Goal: Find specific page/section: Find specific page/section

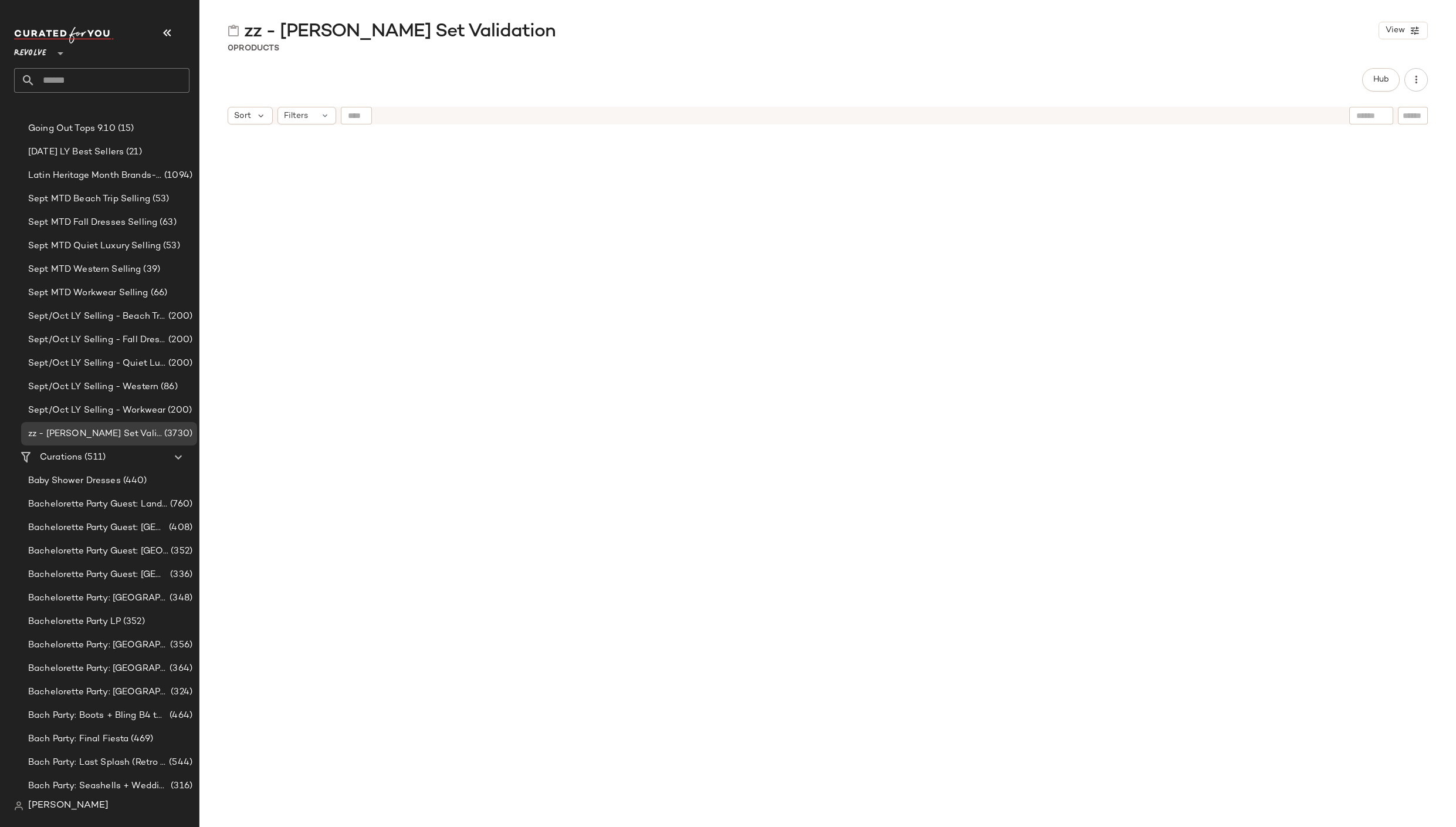
click at [1130, 324] on div at bounding box center [828, 493] width 1257 height 726
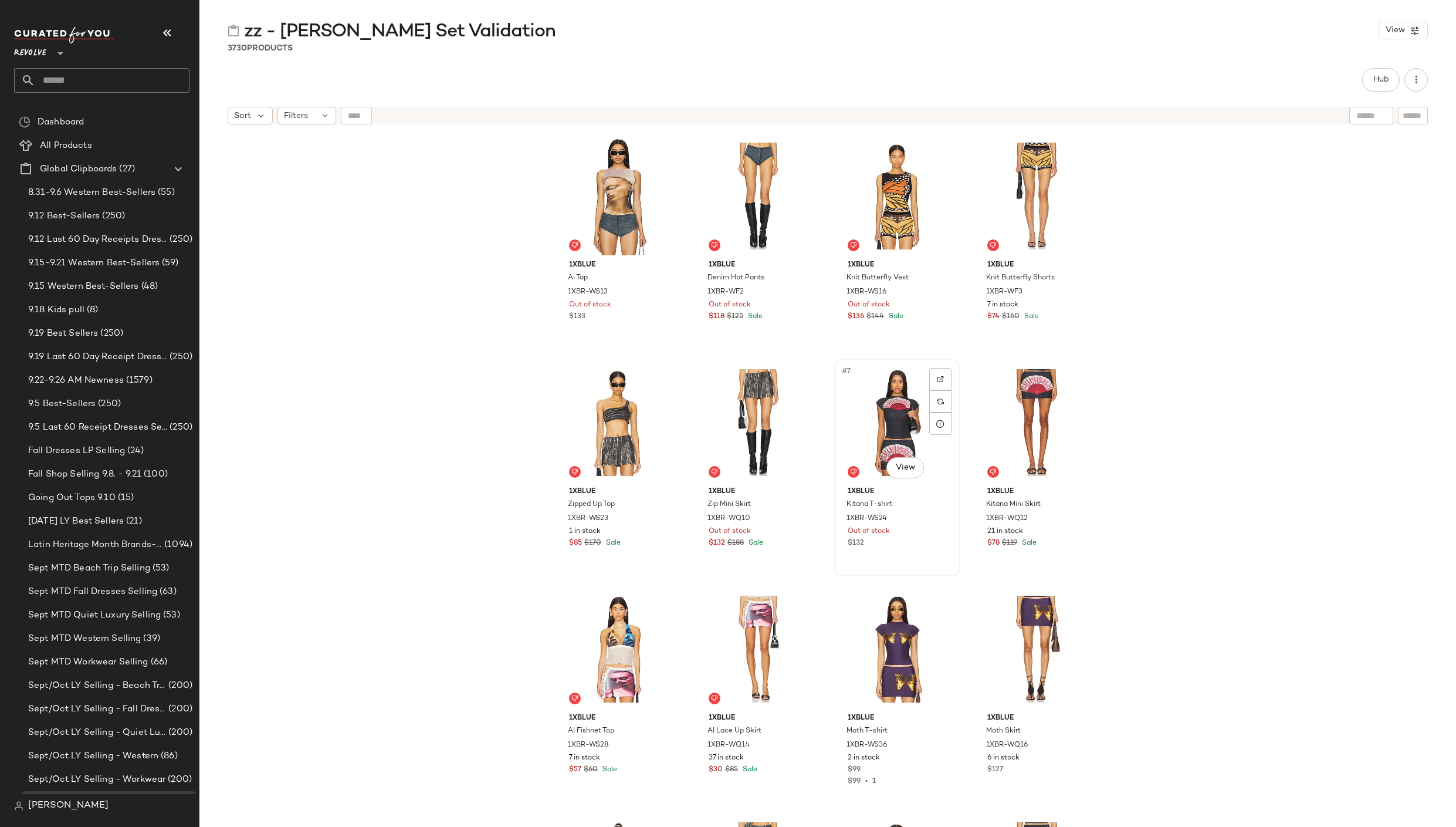
click at [869, 398] on div "#7 View" at bounding box center [897, 422] width 118 height 119
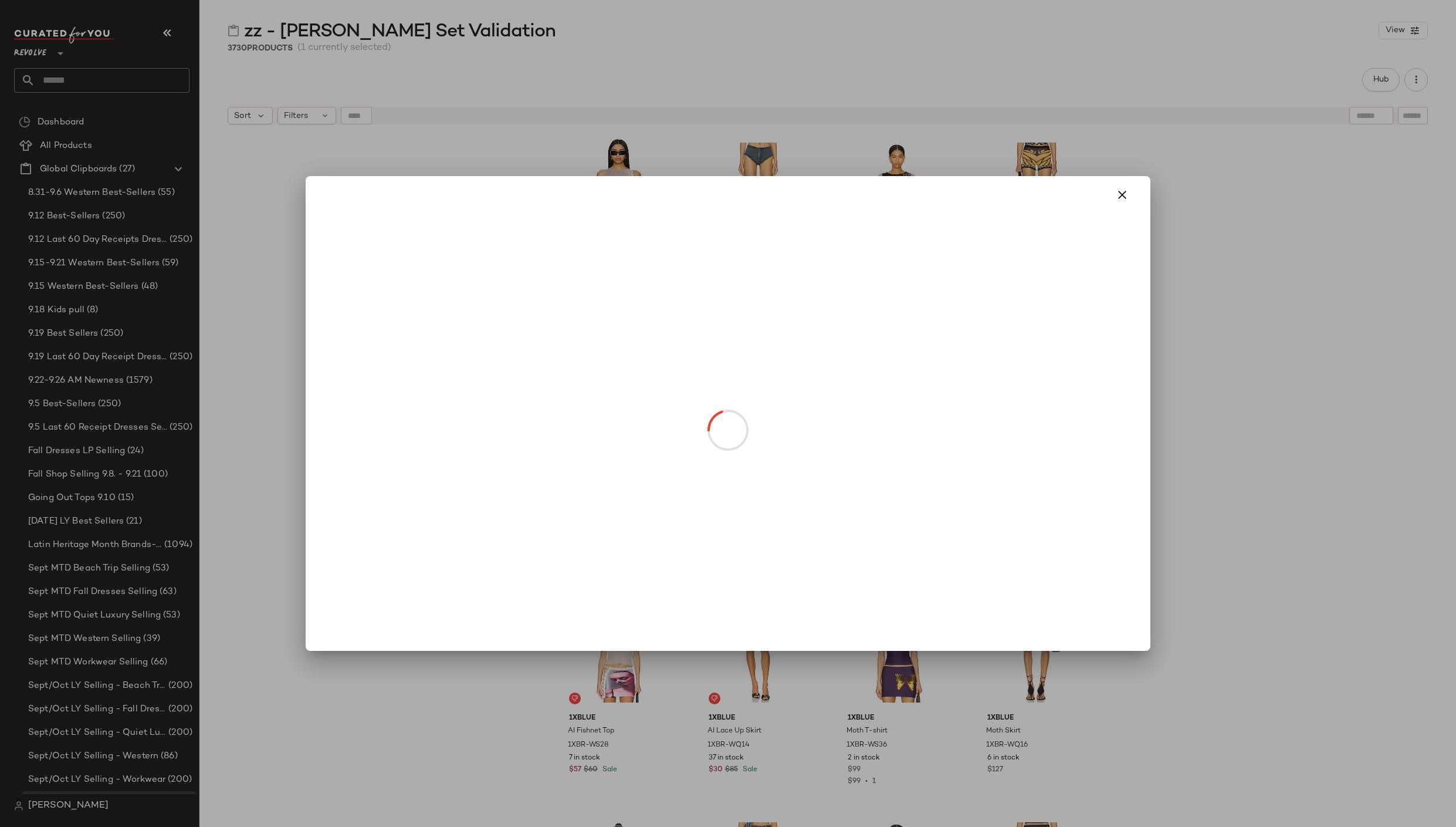
click at [896, 472] on body "Revolve ** Dashboard All Products Global Clipboards (27) 8.31-9.6 Western Best-…" at bounding box center [728, 413] width 1456 height 827
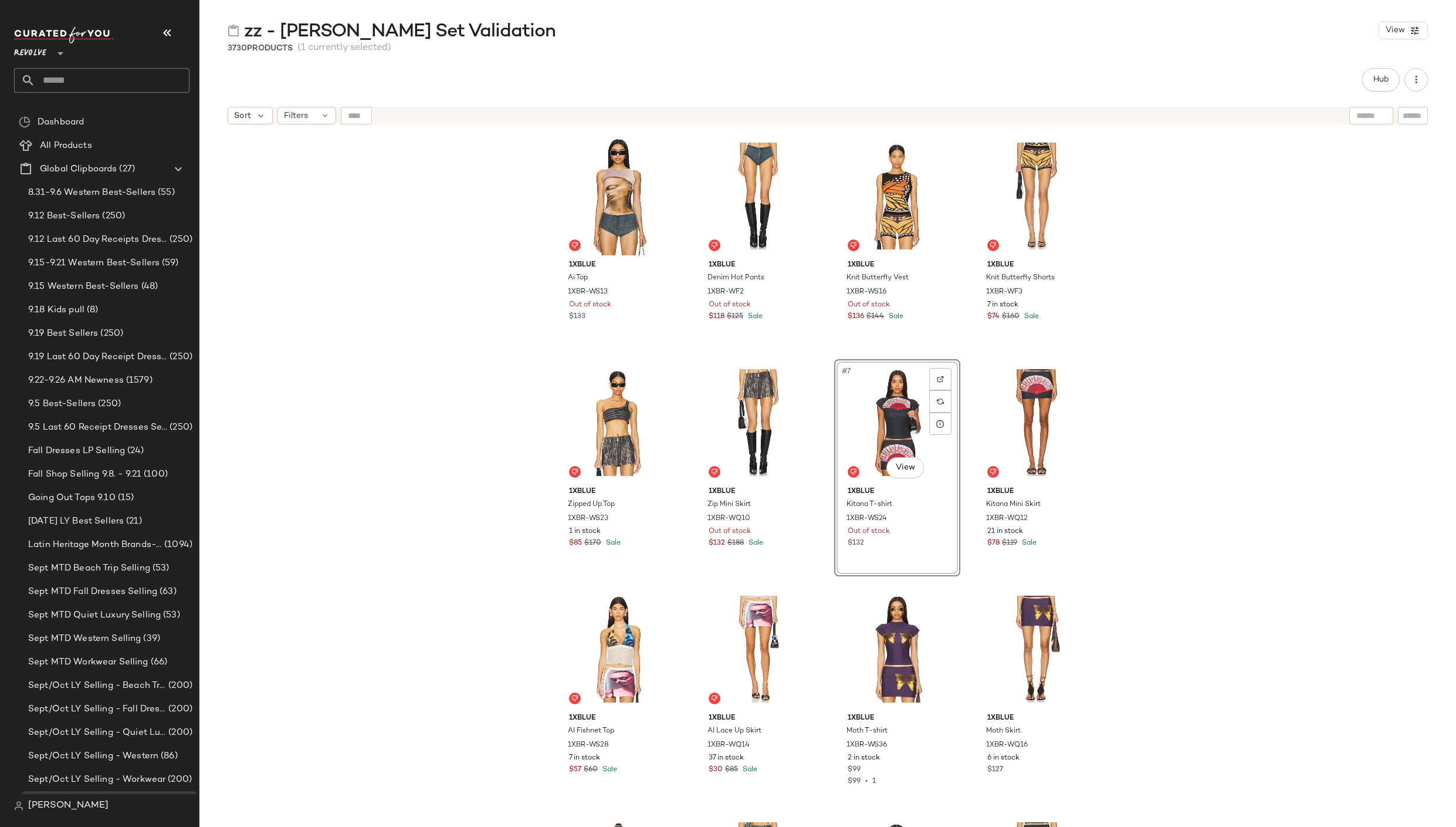
click at [1310, 467] on div "1XBLUE Ai Top 1XBR-WS13 Out of stock $133 1XBLUE Denim Hot Pants 1XBR-WF2 Out o…" at bounding box center [828, 493] width 1257 height 726
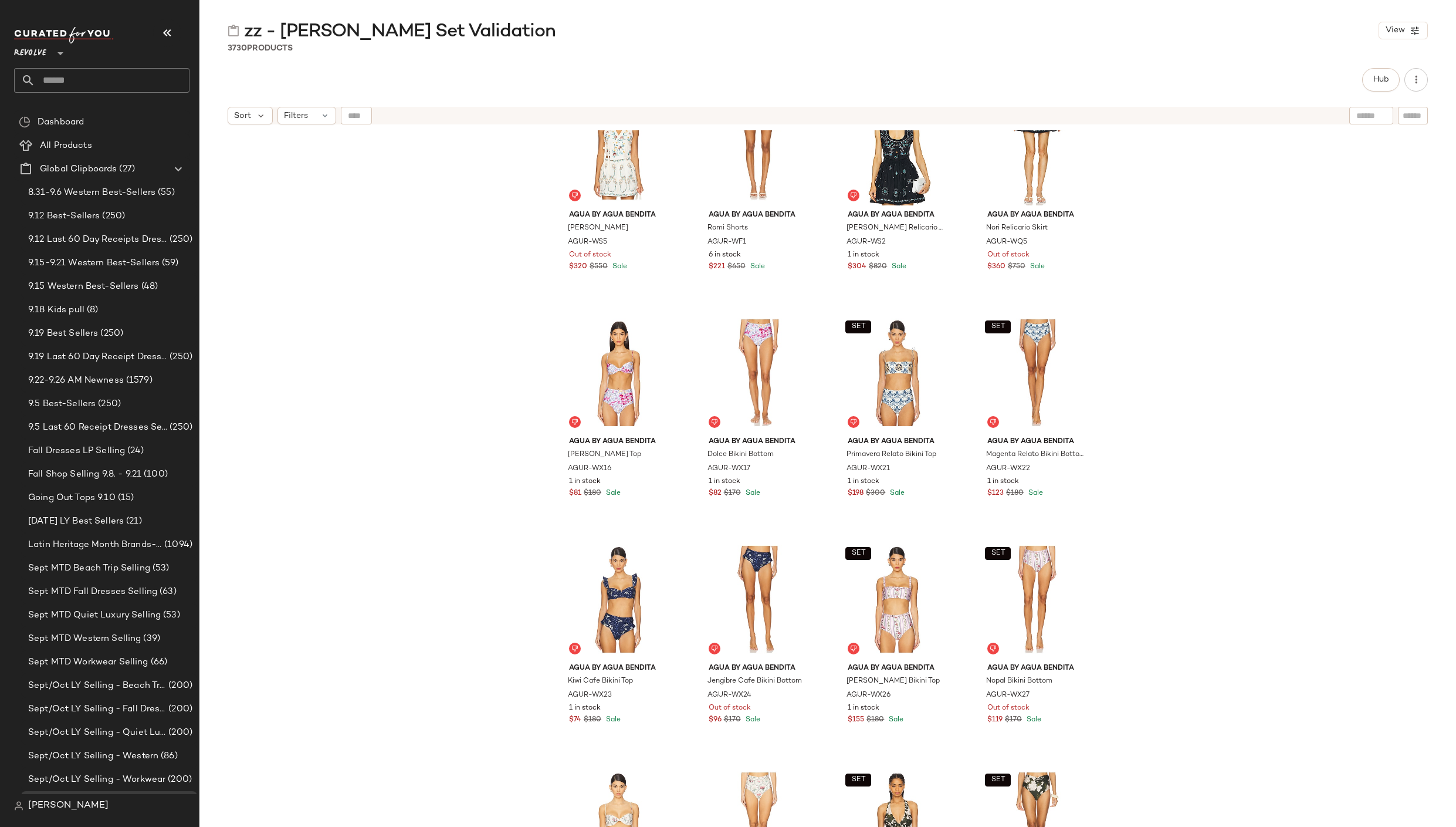
scroll to position [10360, 0]
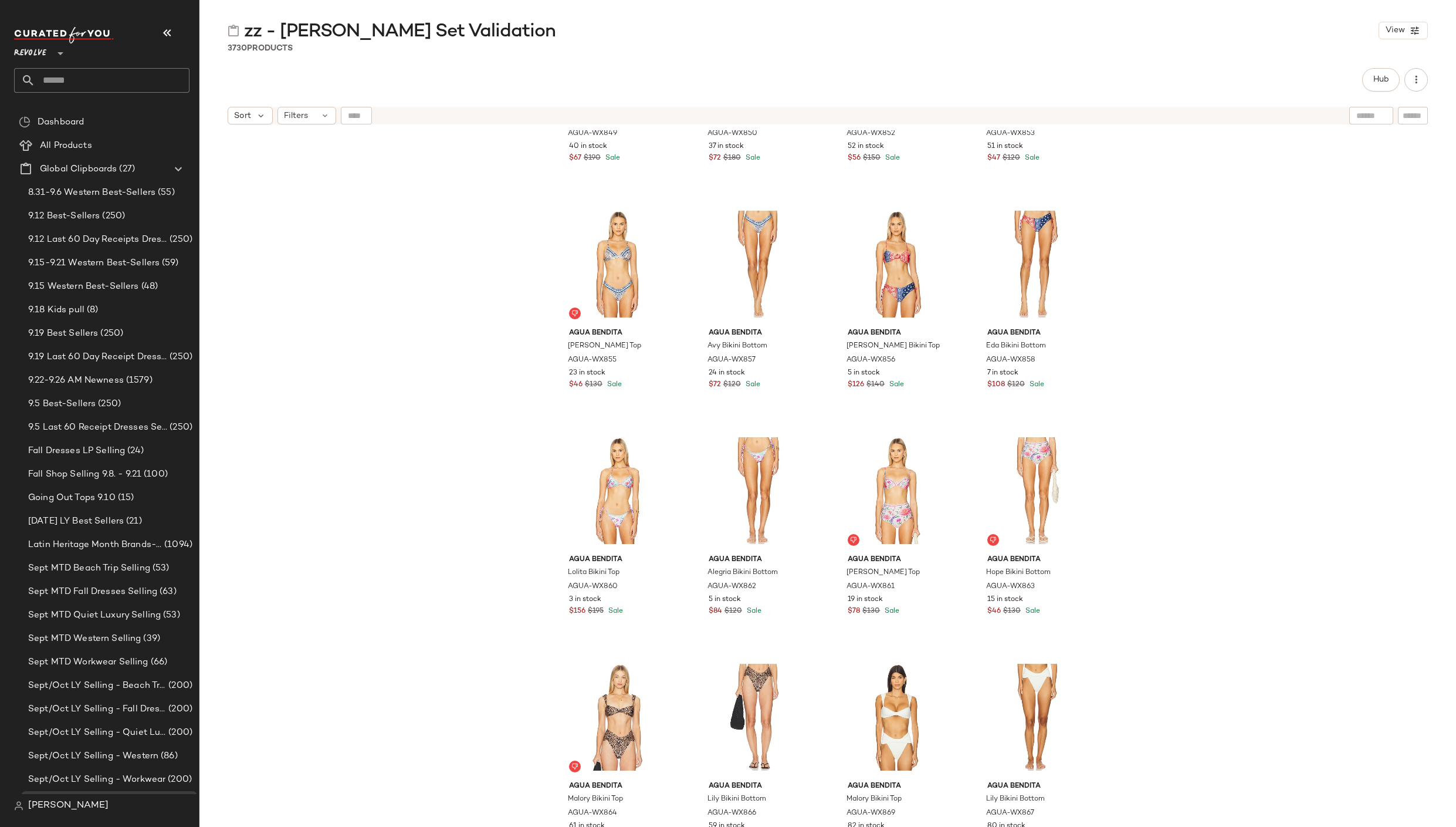
click at [53, 61] on div "Revolve **" at bounding box center [102, 60] width 175 height 66
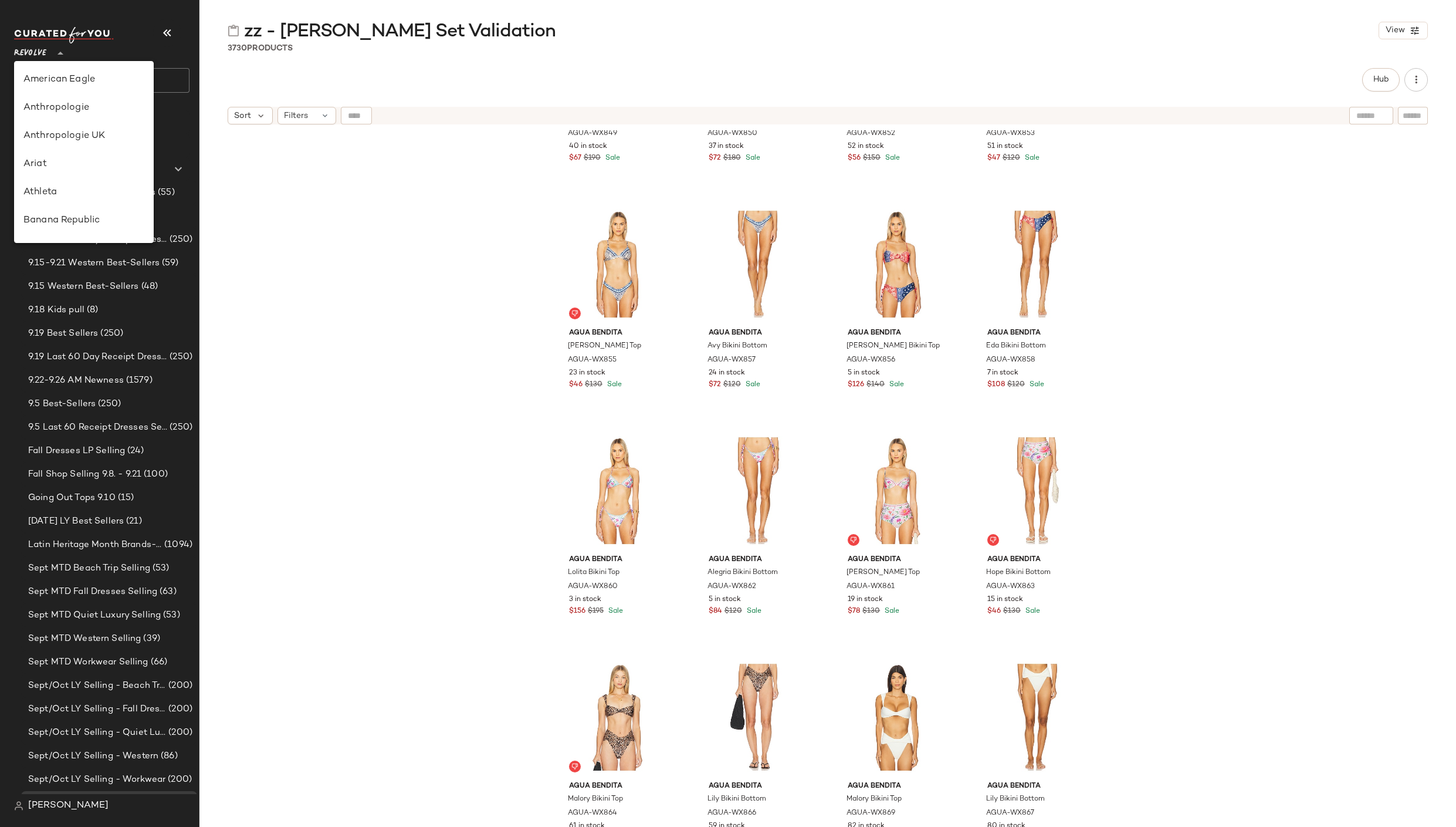
click at [53, 58] on div at bounding box center [59, 46] width 16 height 29
click at [333, 262] on div "Agua Bendita x REVOLVE Belly Bikini Top AGUA-WX849 40 in stock $67 $190 Sale Ag…" at bounding box center [828, 493] width 1257 height 726
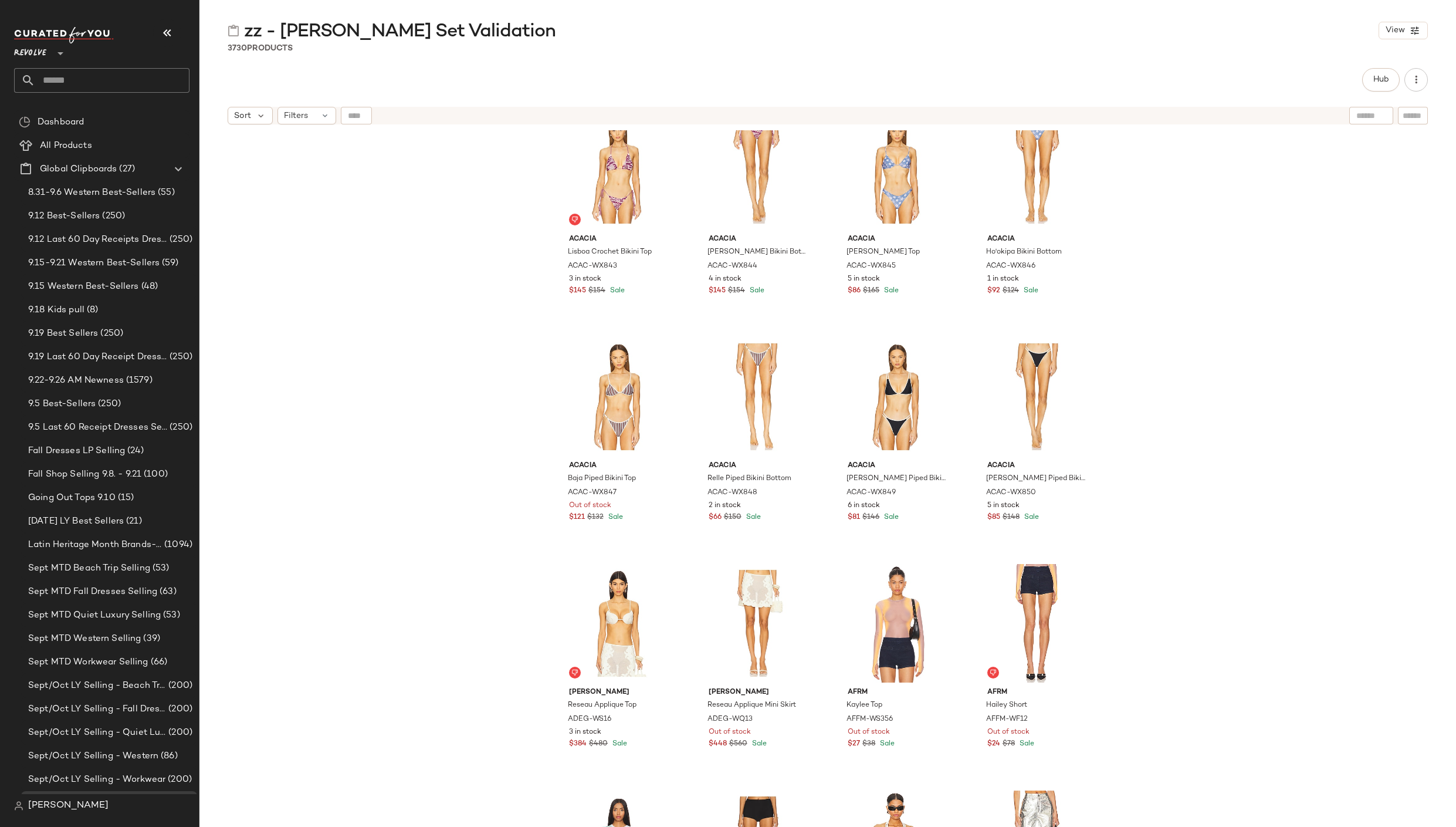
scroll to position [2184, 0]
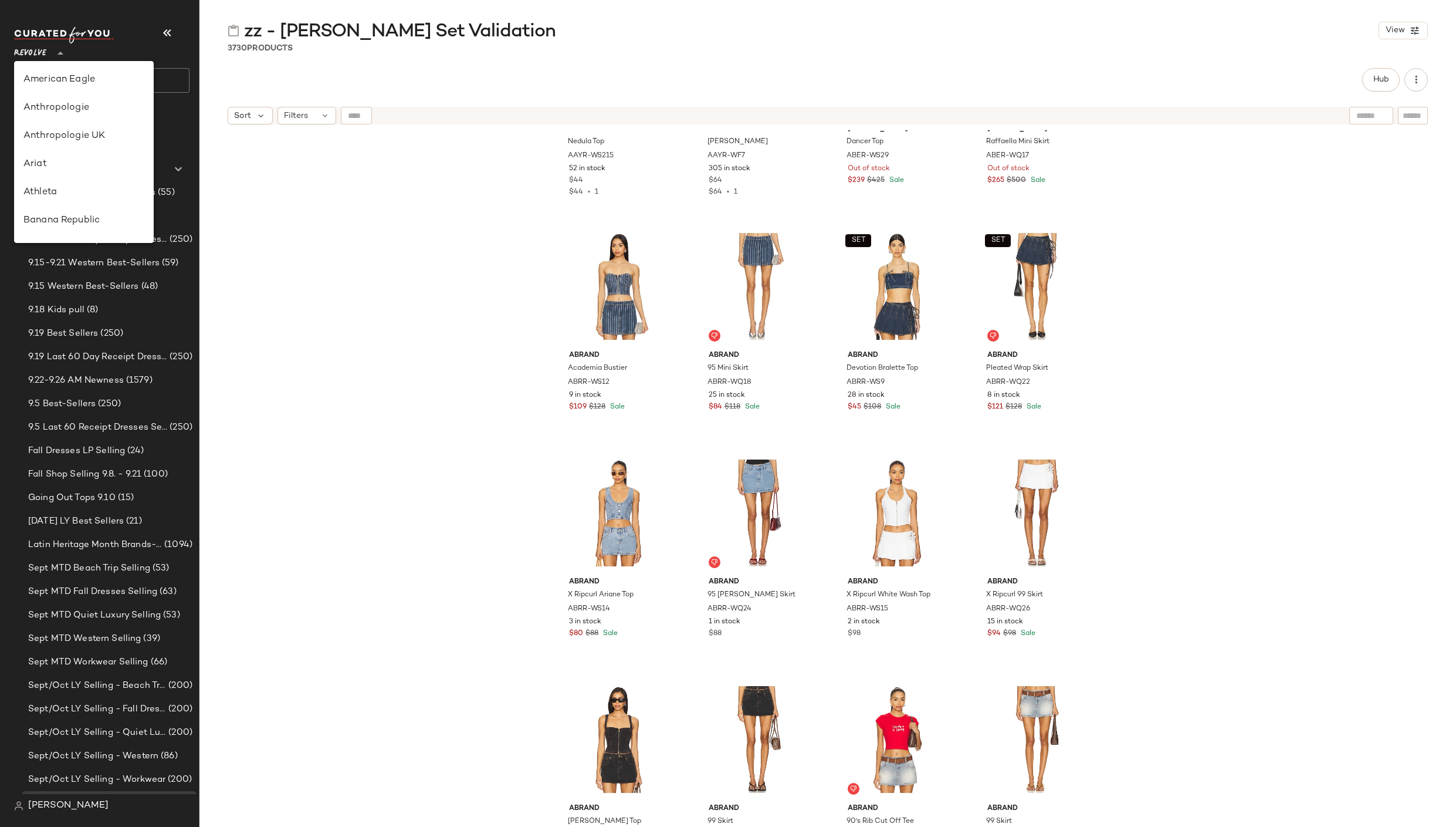
click at [41, 41] on span "Revolve" at bounding box center [30, 50] width 33 height 21
click at [51, 794] on div "[PERSON_NAME]" at bounding box center [106, 805] width 185 height 24
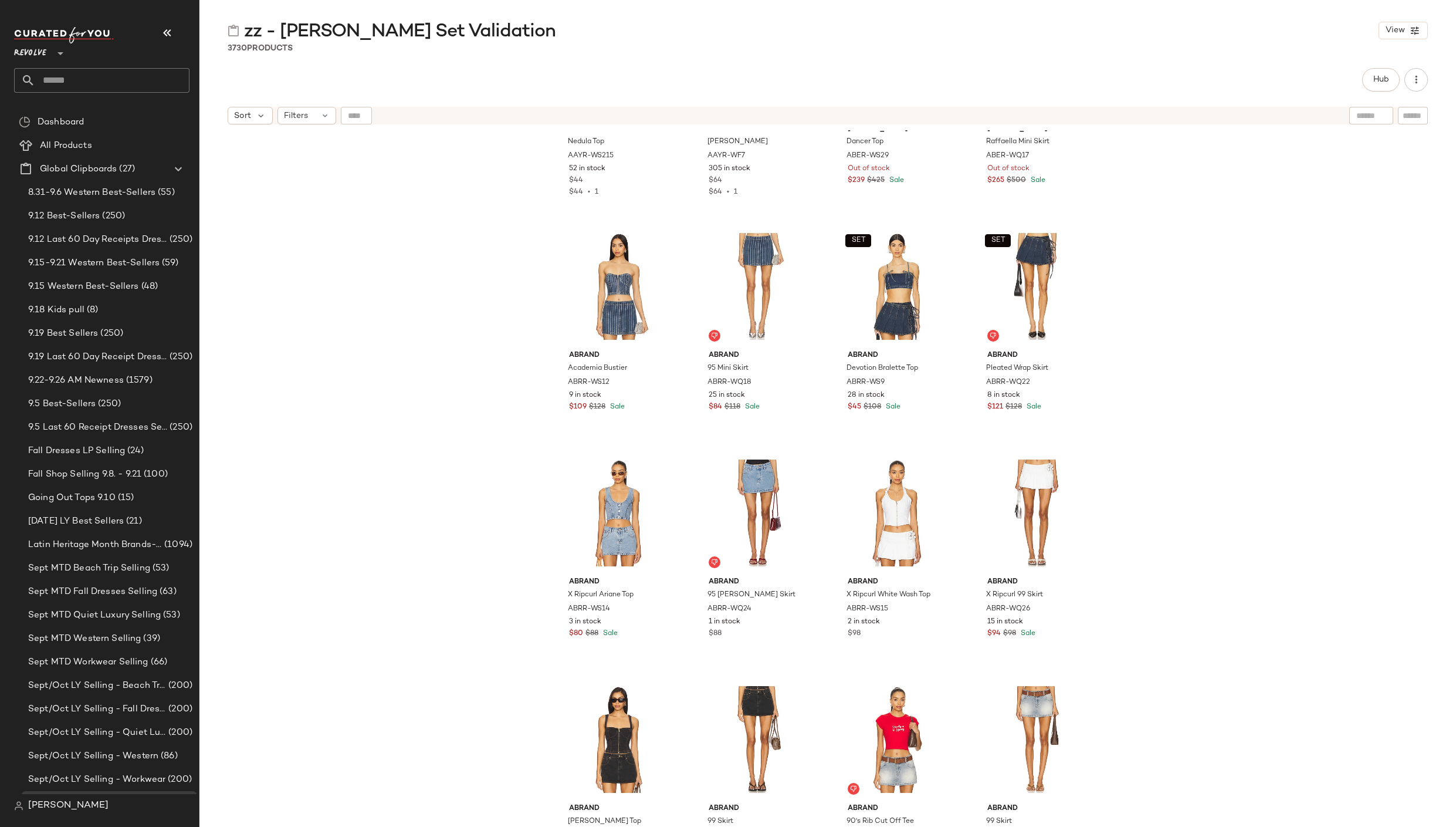
click at [50, 806] on span "[PERSON_NAME]" at bounding box center [68, 805] width 81 height 14
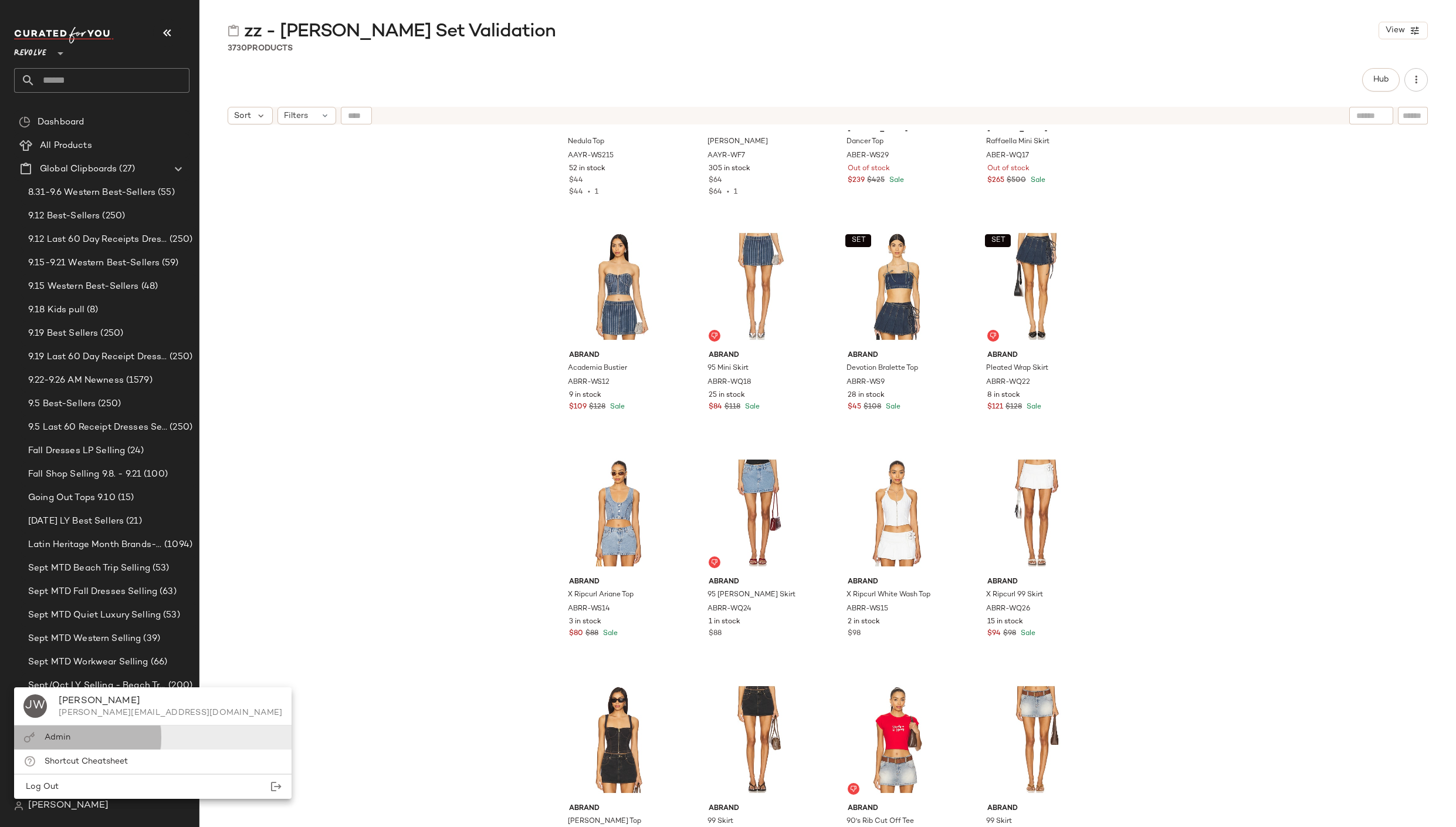
click at [65, 744] on div "Admin" at bounding box center [153, 738] width 278 height 24
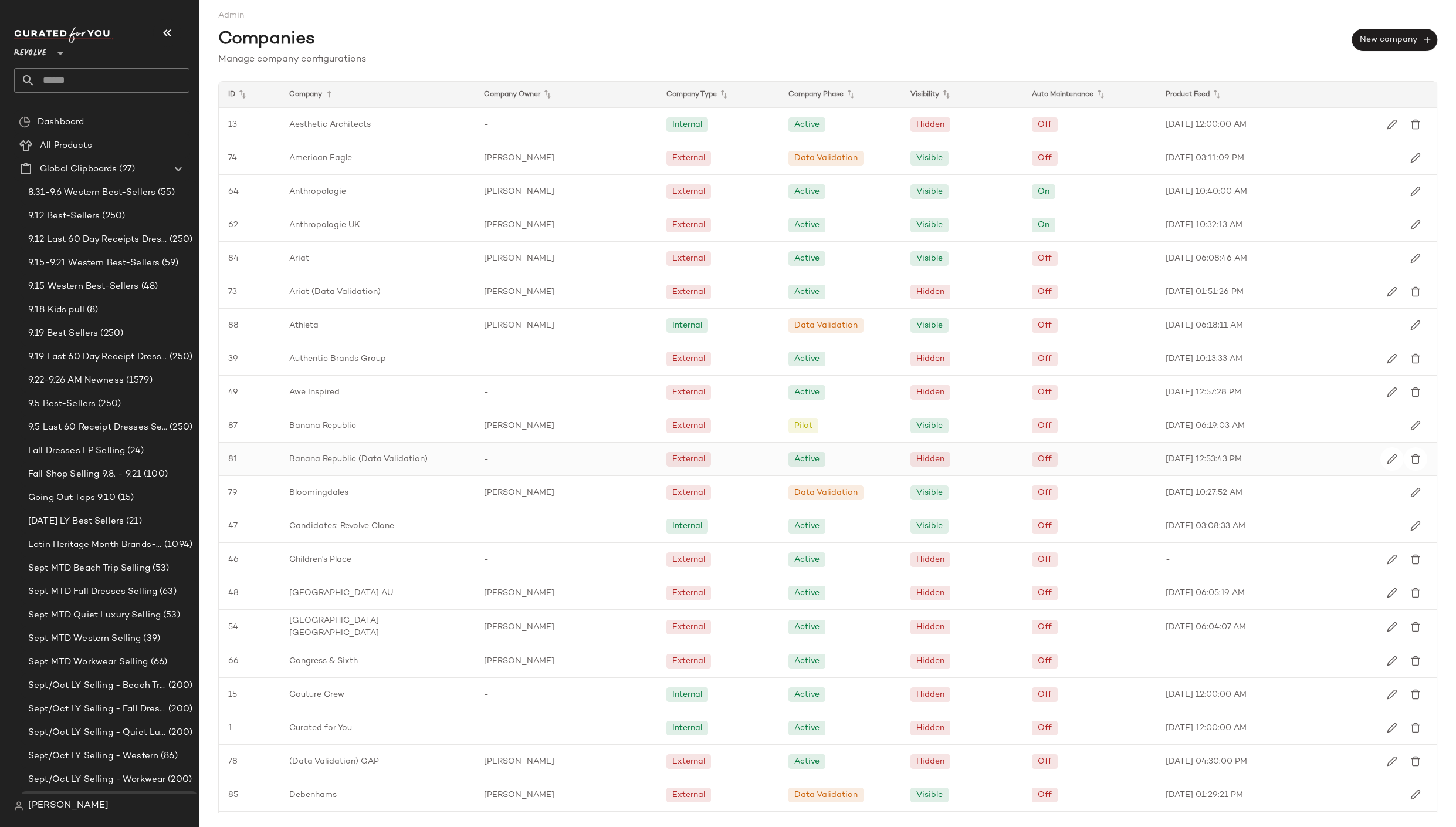
click at [382, 467] on div "Banana Republic (Data Validation)" at bounding box center [377, 459] width 195 height 33
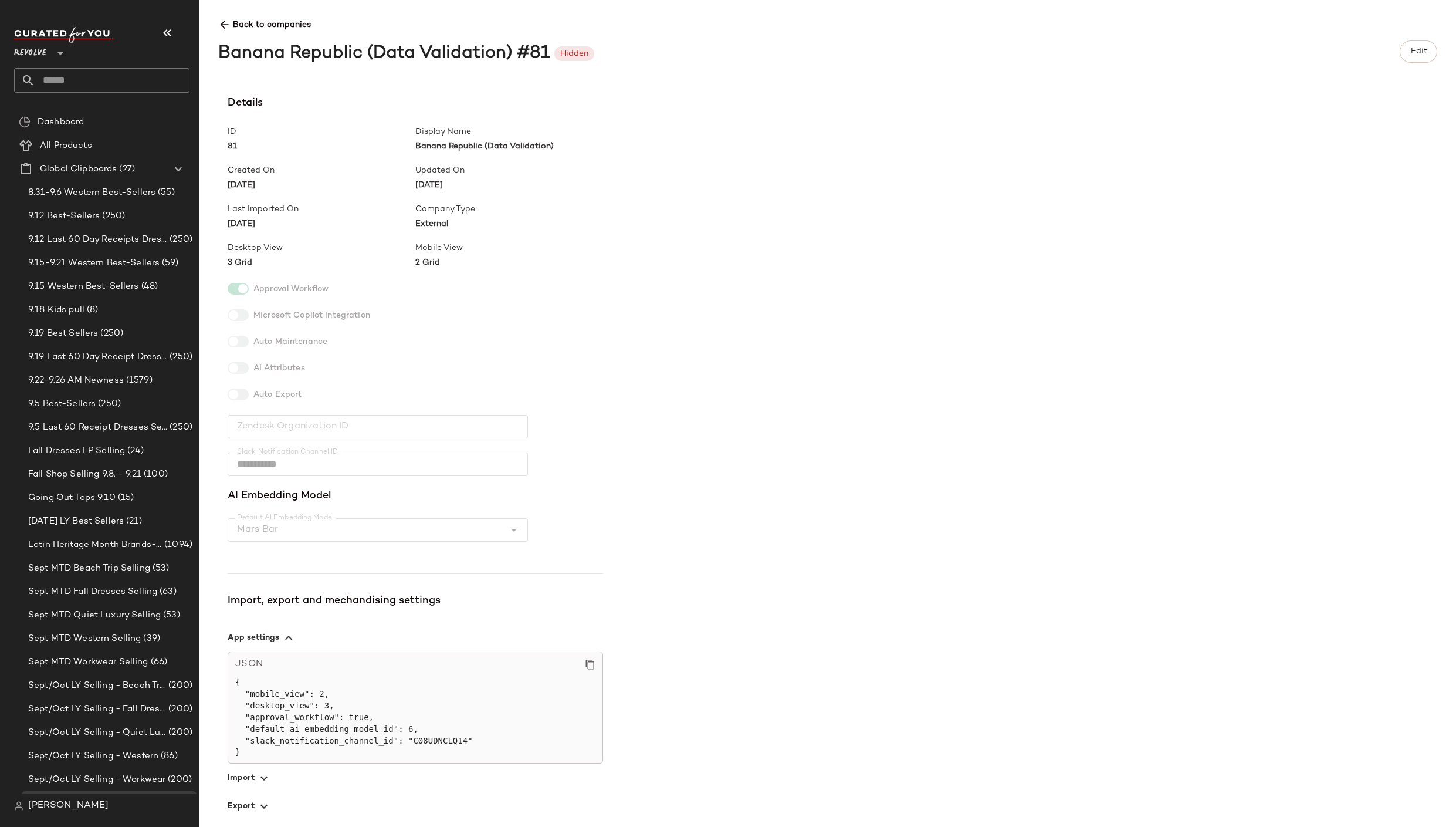
click at [219, 22] on icon at bounding box center [224, 25] width 12 height 12
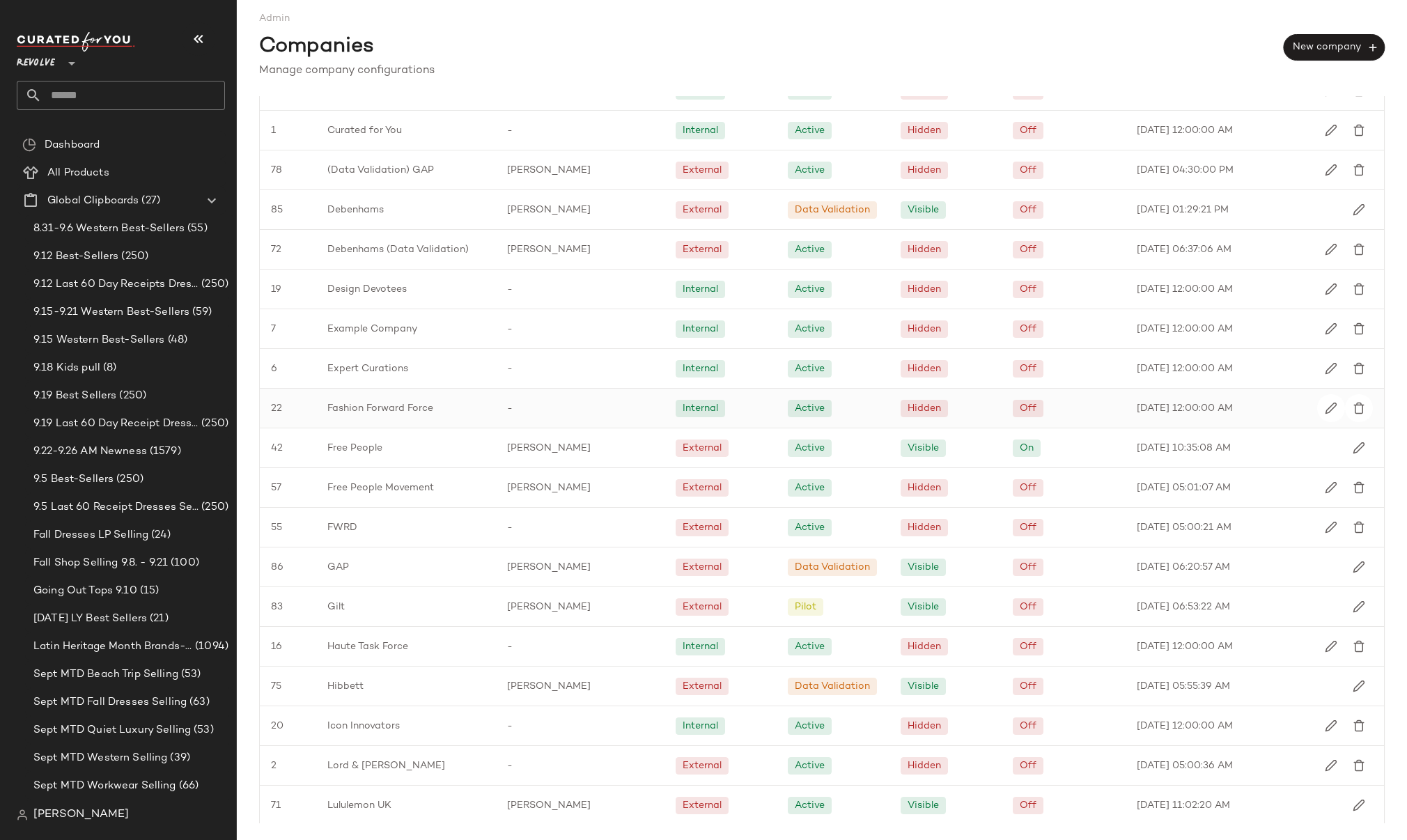
scroll to position [740, 0]
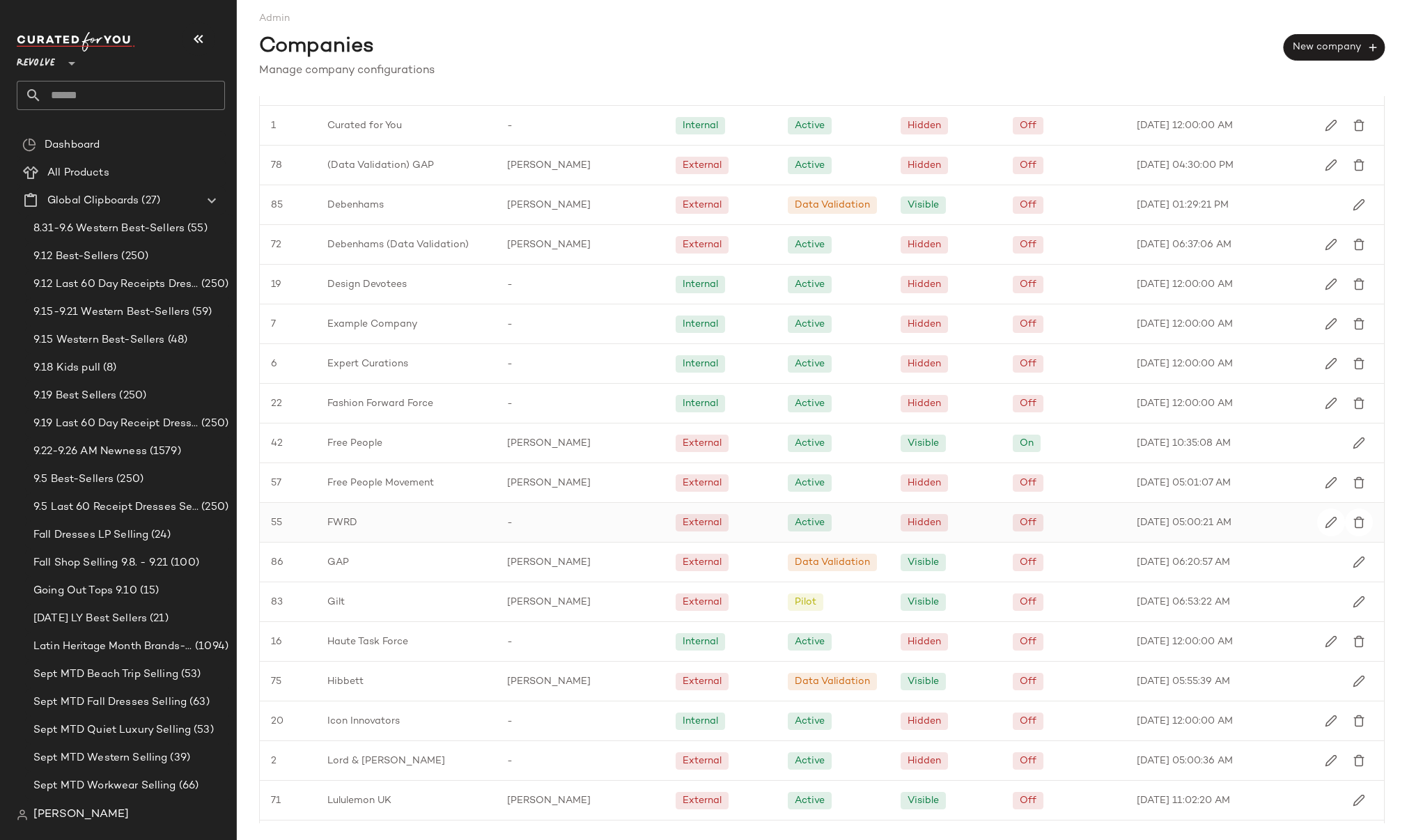
click at [365, 514] on div "FWRD" at bounding box center [406, 522] width 180 height 39
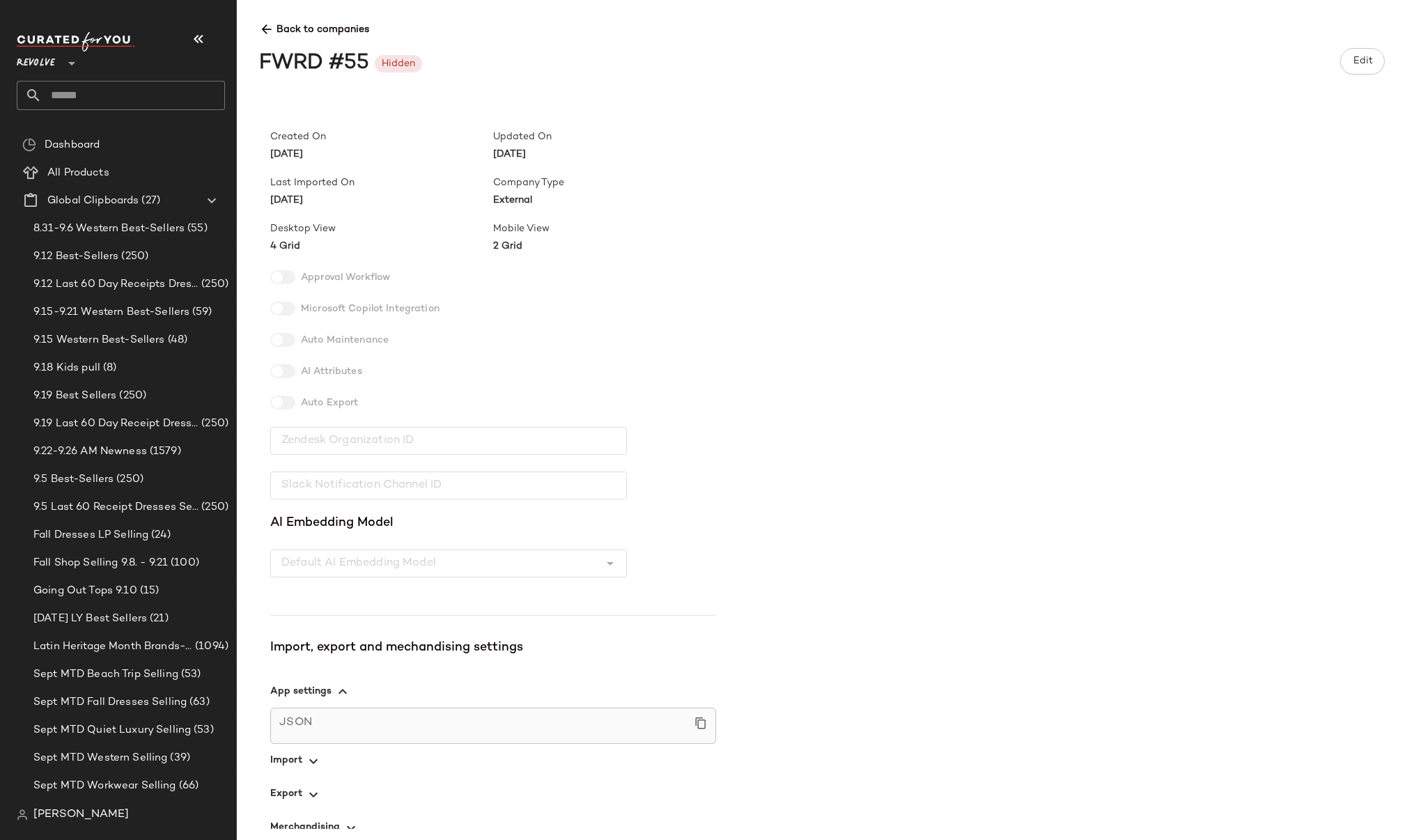
scroll to position [80, 0]
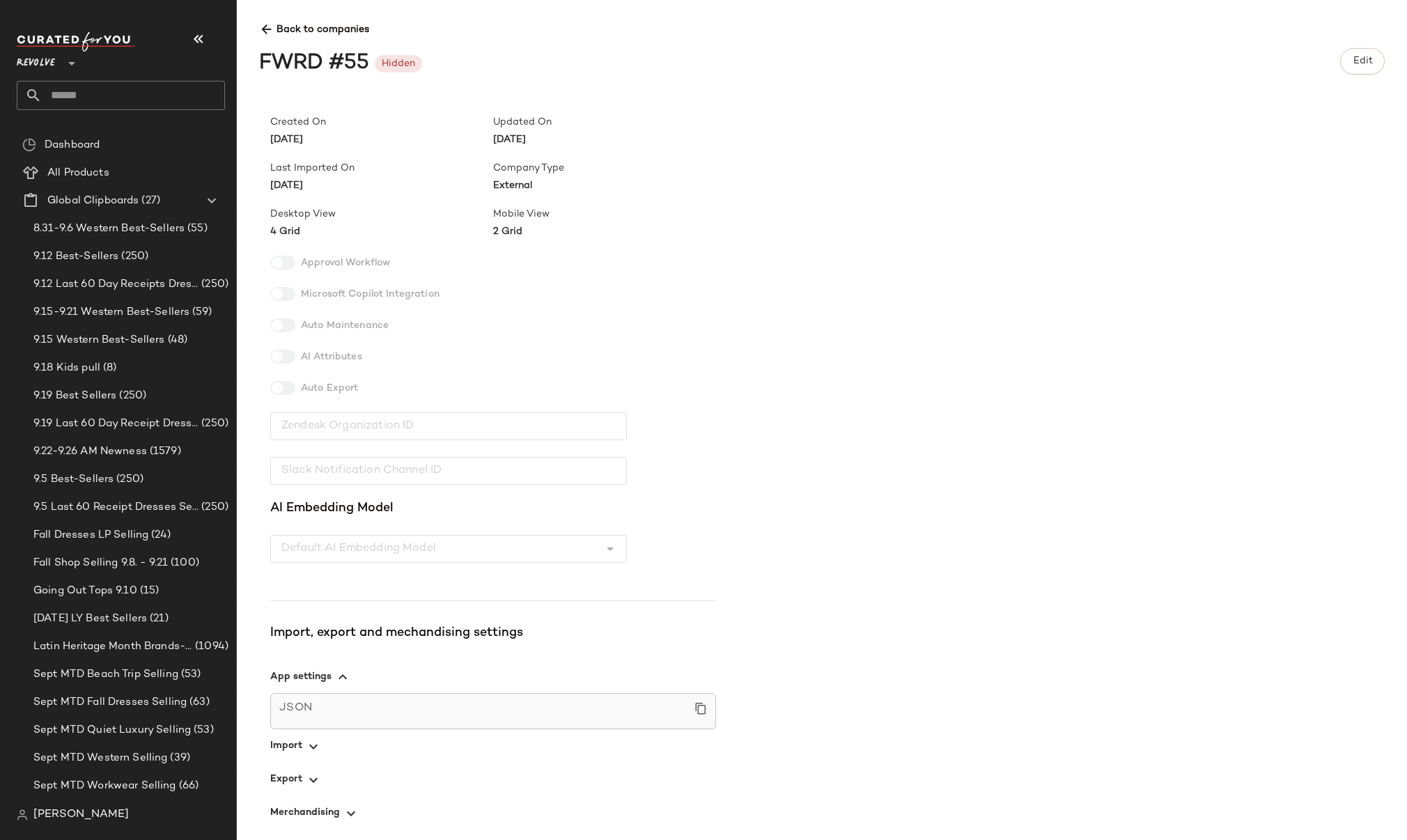
click at [281, 741] on span "button" at bounding box center [493, 746] width 445 height 34
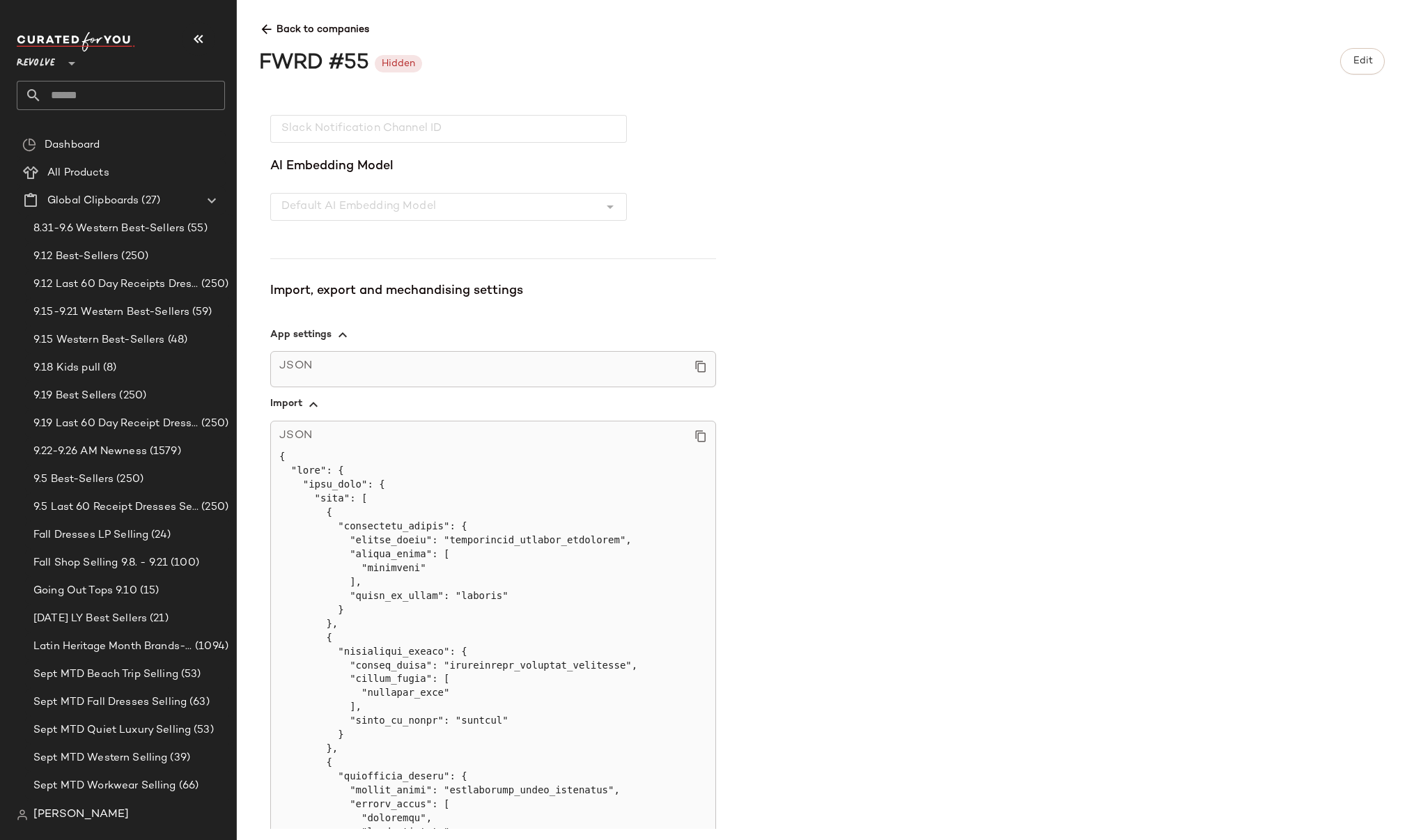
scroll to position [5034, 0]
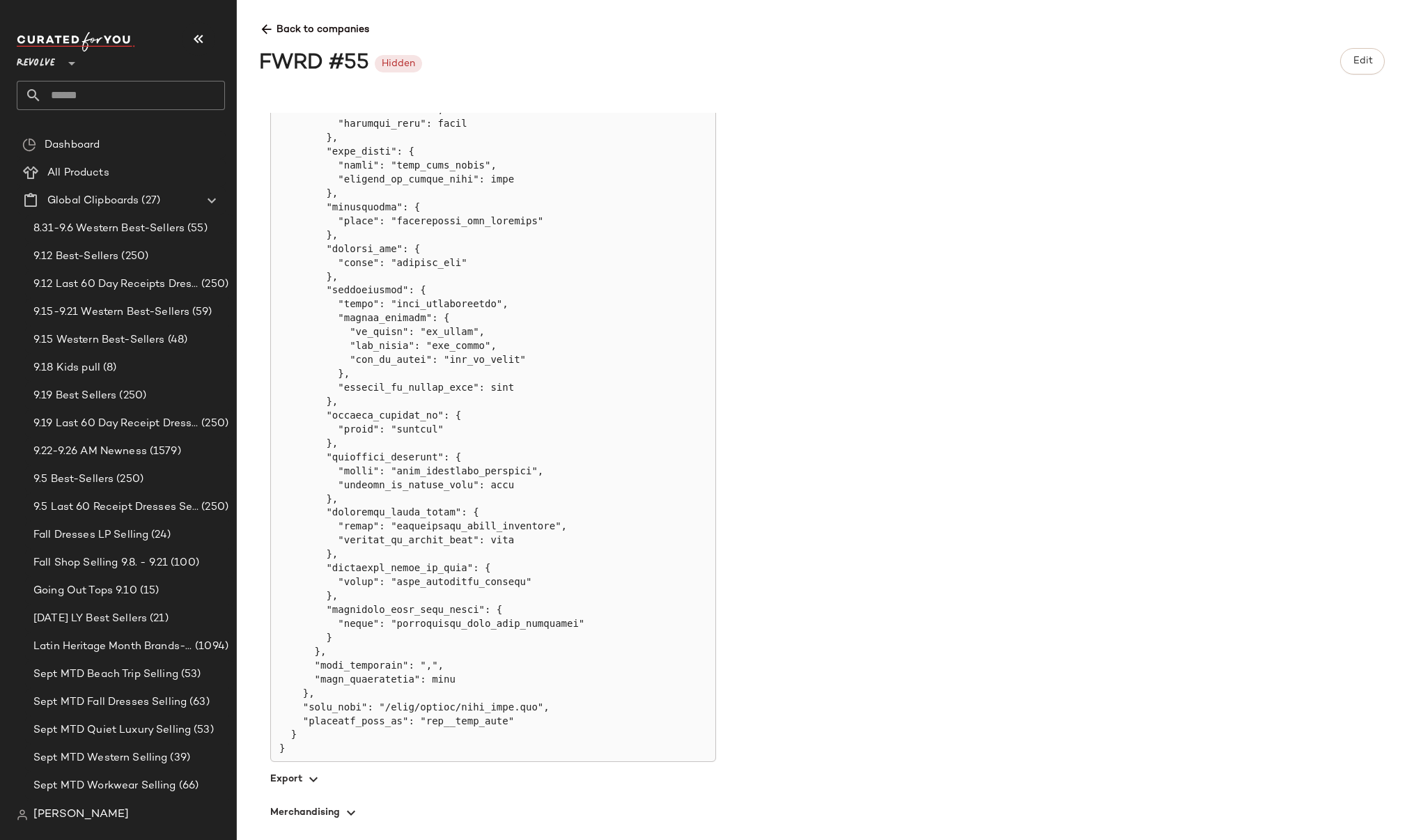
drag, startPoint x: 527, startPoint y: 722, endPoint x: 247, endPoint y: 708, distance: 280.3
click at [247, 708] on div "Back to companies FWRD #55 Hidden Edit Details ID 55 Display Name FWRD Created …" at bounding box center [822, 420] width 1170 height 840
copy pre ""file_path": "/fwrd/upload/feed_data.csv", "internal_feed_id": "cfy__sftp_auth""
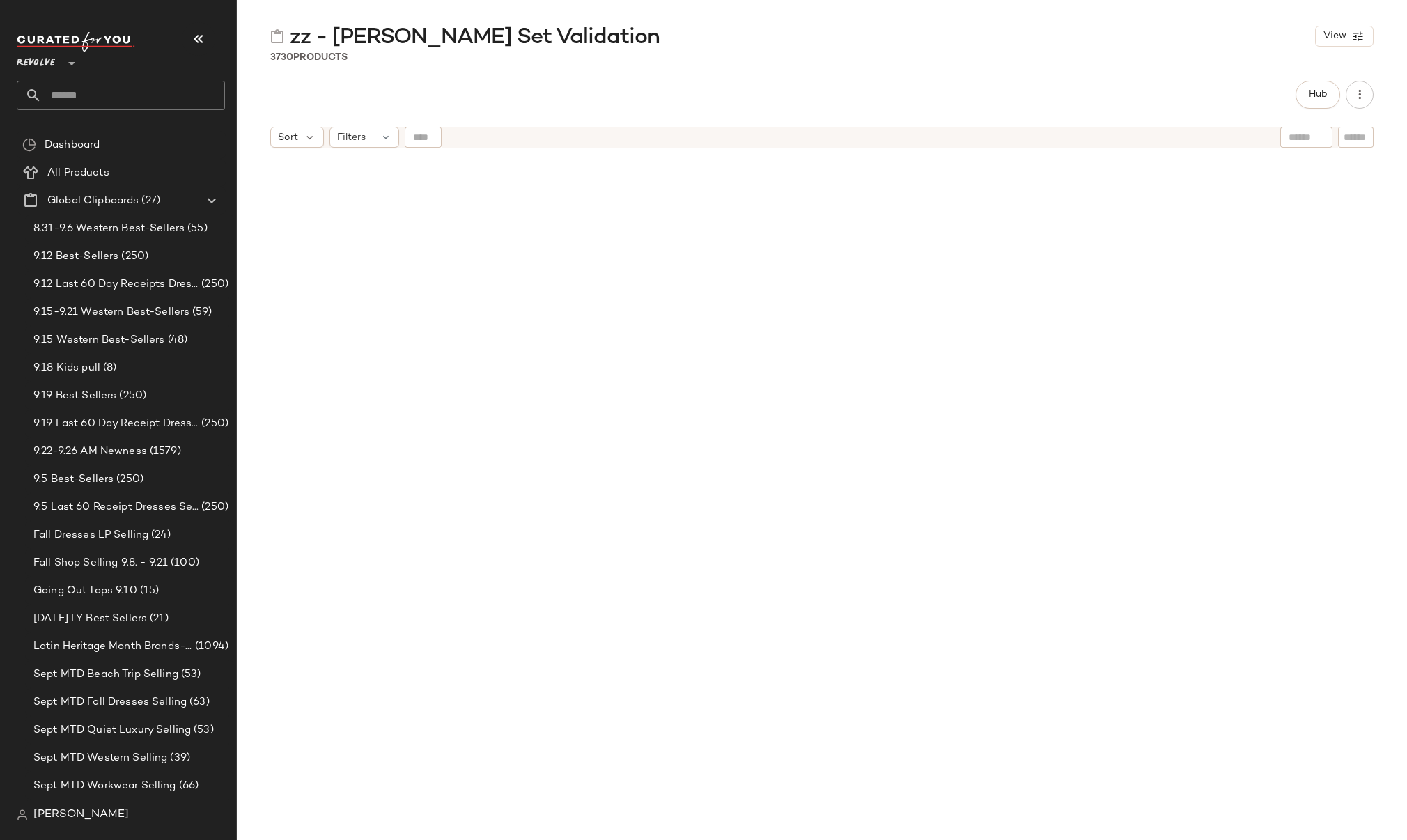
scroll to position [1215, 0]
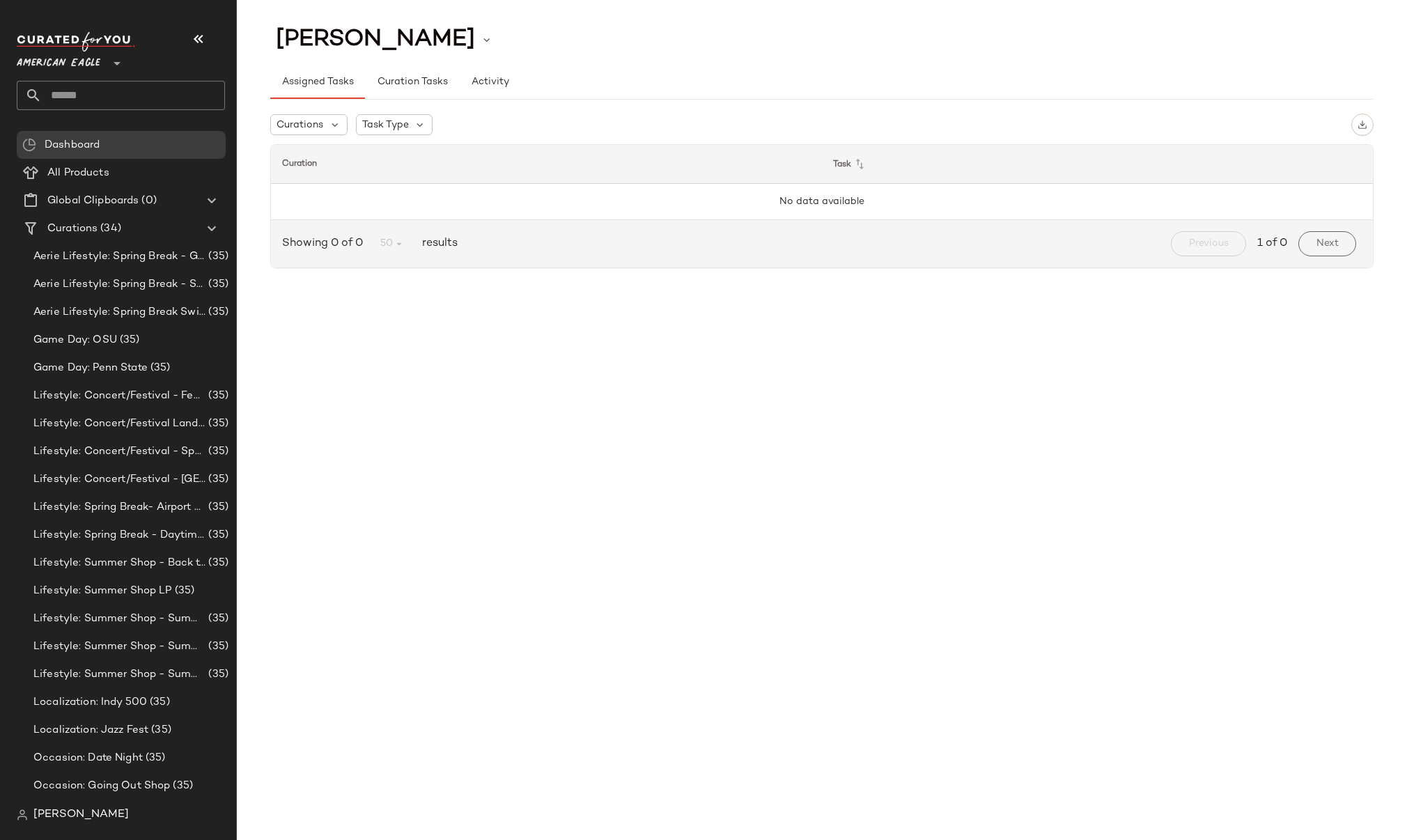
click at [61, 818] on span "[PERSON_NAME]" at bounding box center [81, 814] width 96 height 17
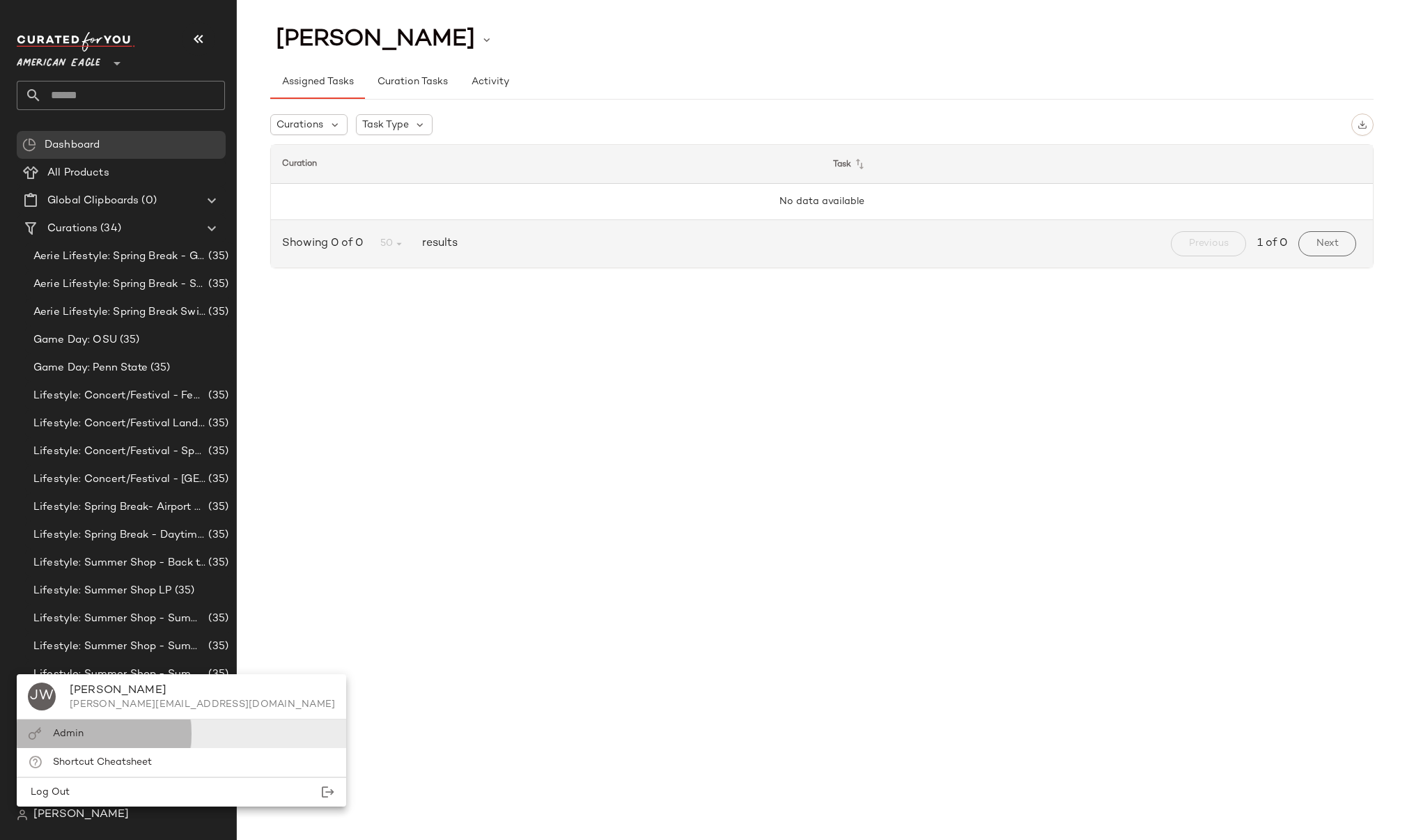
click at [72, 733] on span "Admin" at bounding box center [68, 733] width 31 height 10
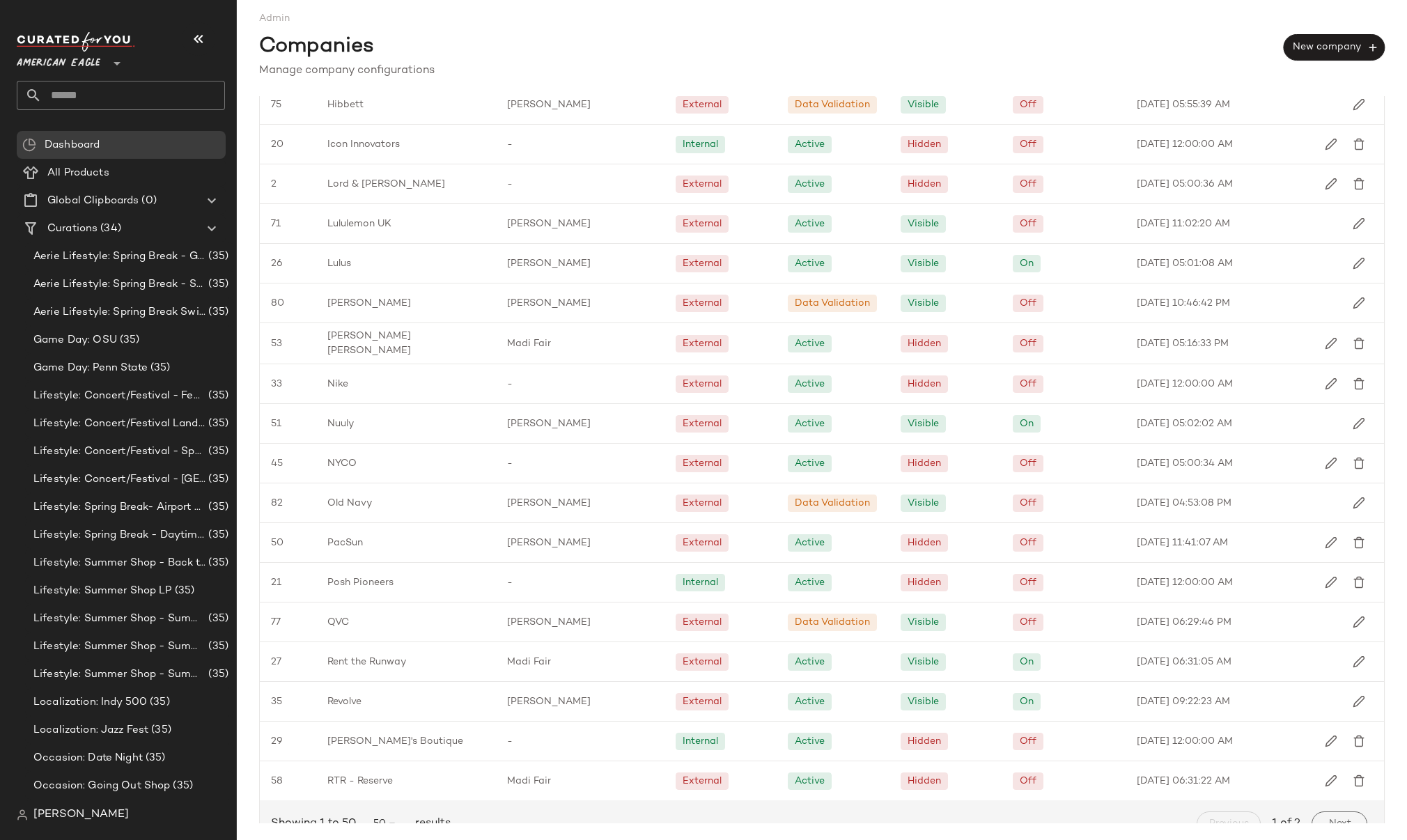
scroll to position [1338, 0]
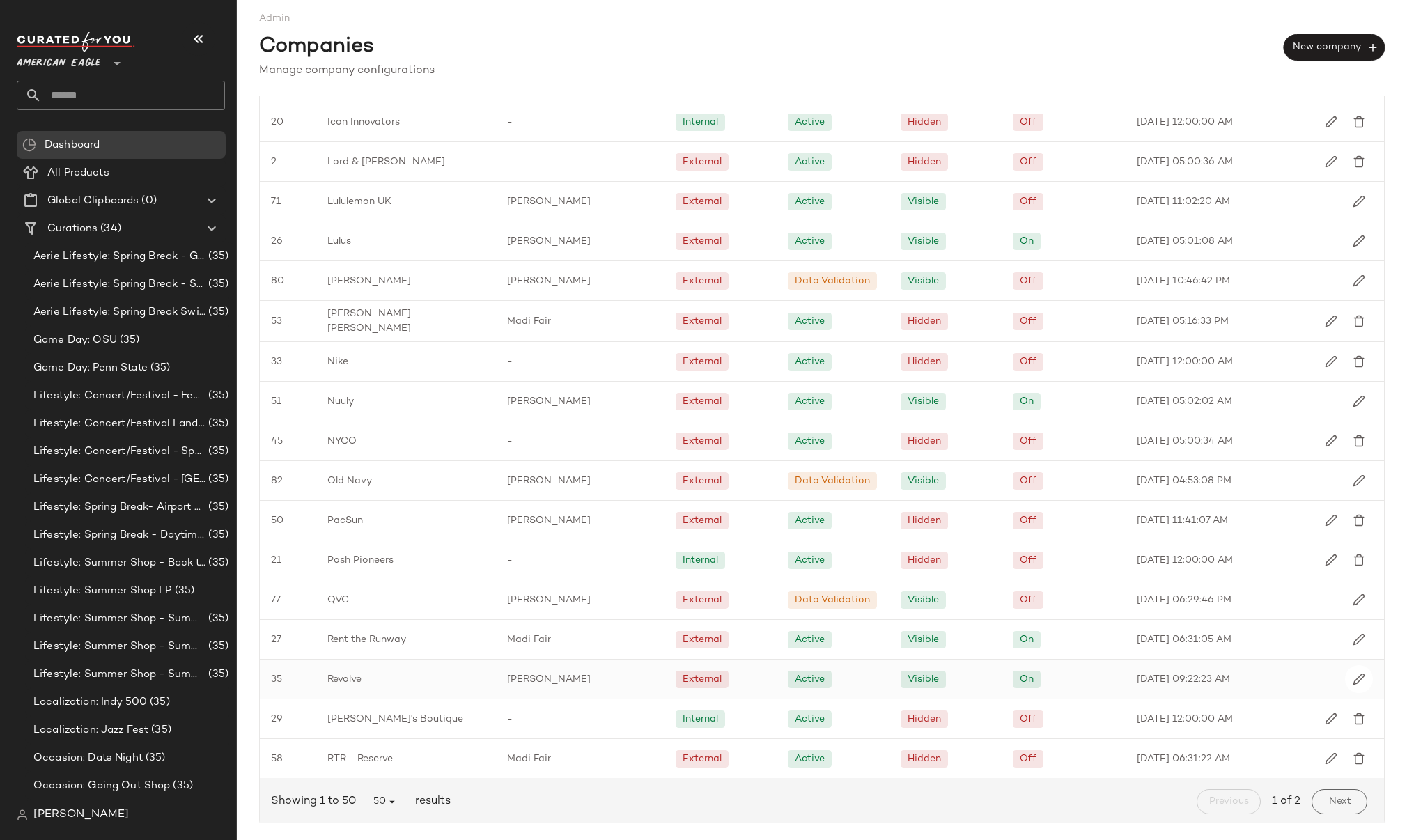
click at [377, 671] on div "Revolve" at bounding box center [406, 678] width 180 height 39
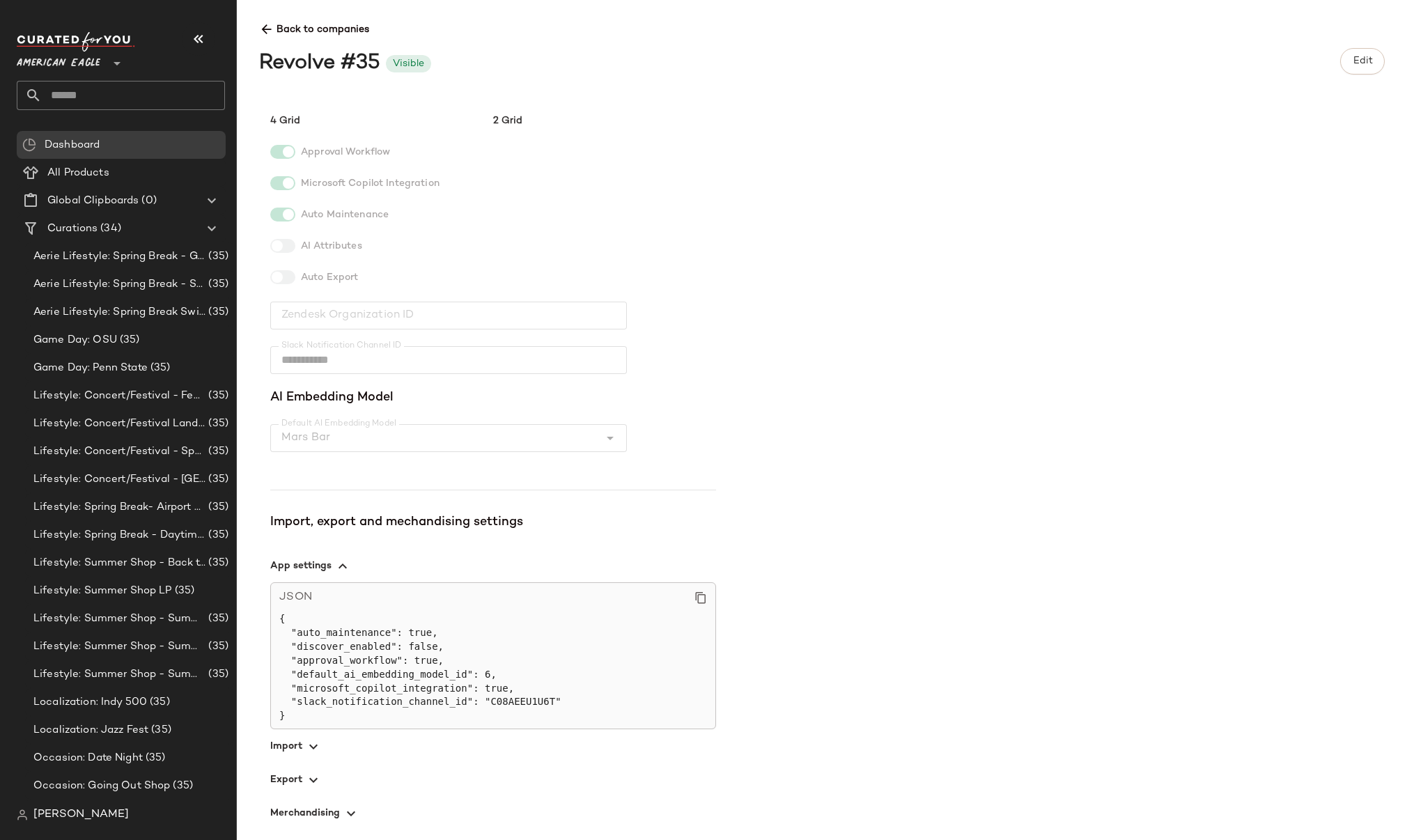
scroll to position [191, 0]
click at [291, 745] on span "button" at bounding box center [493, 745] width 445 height 34
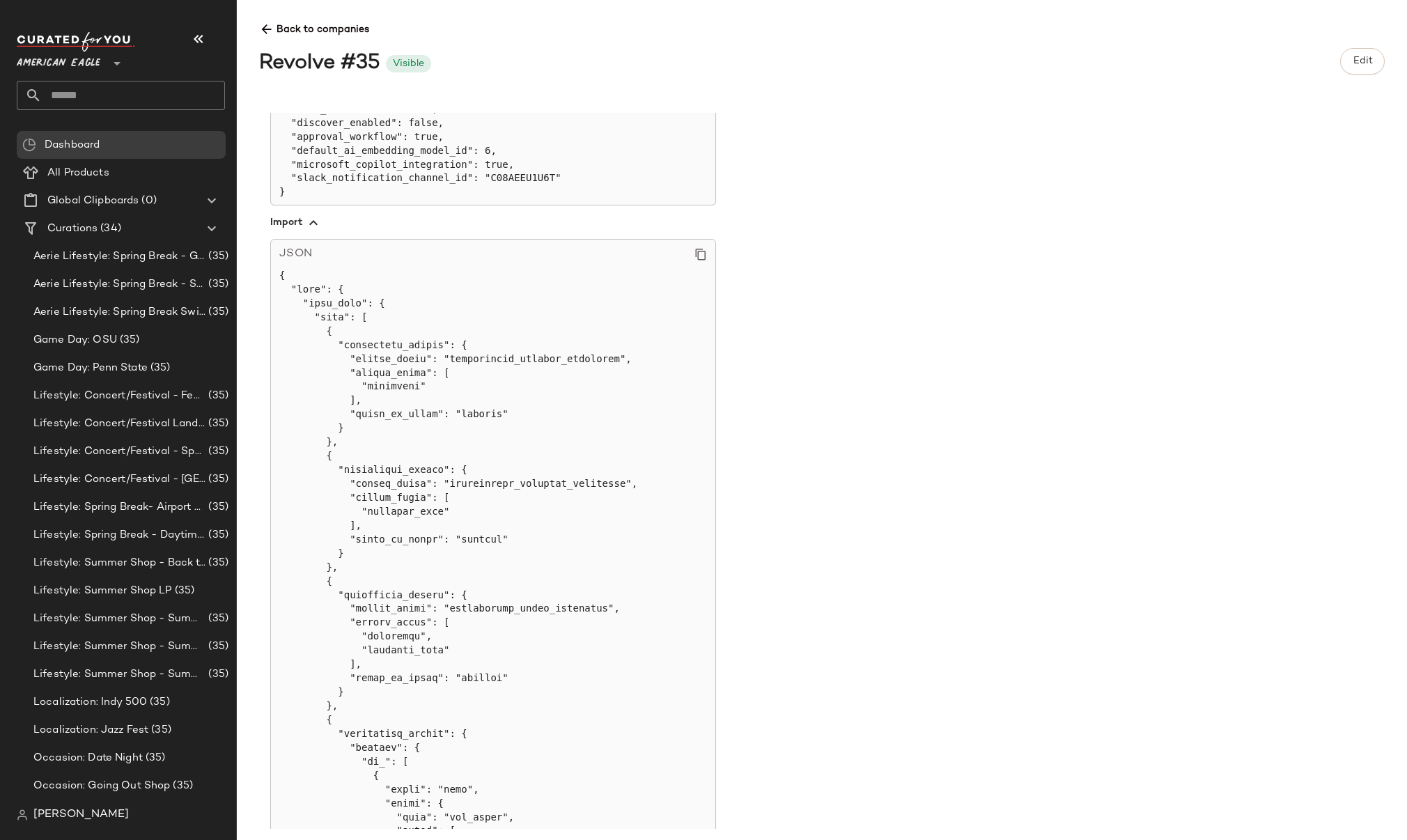
scroll to position [1163, 0]
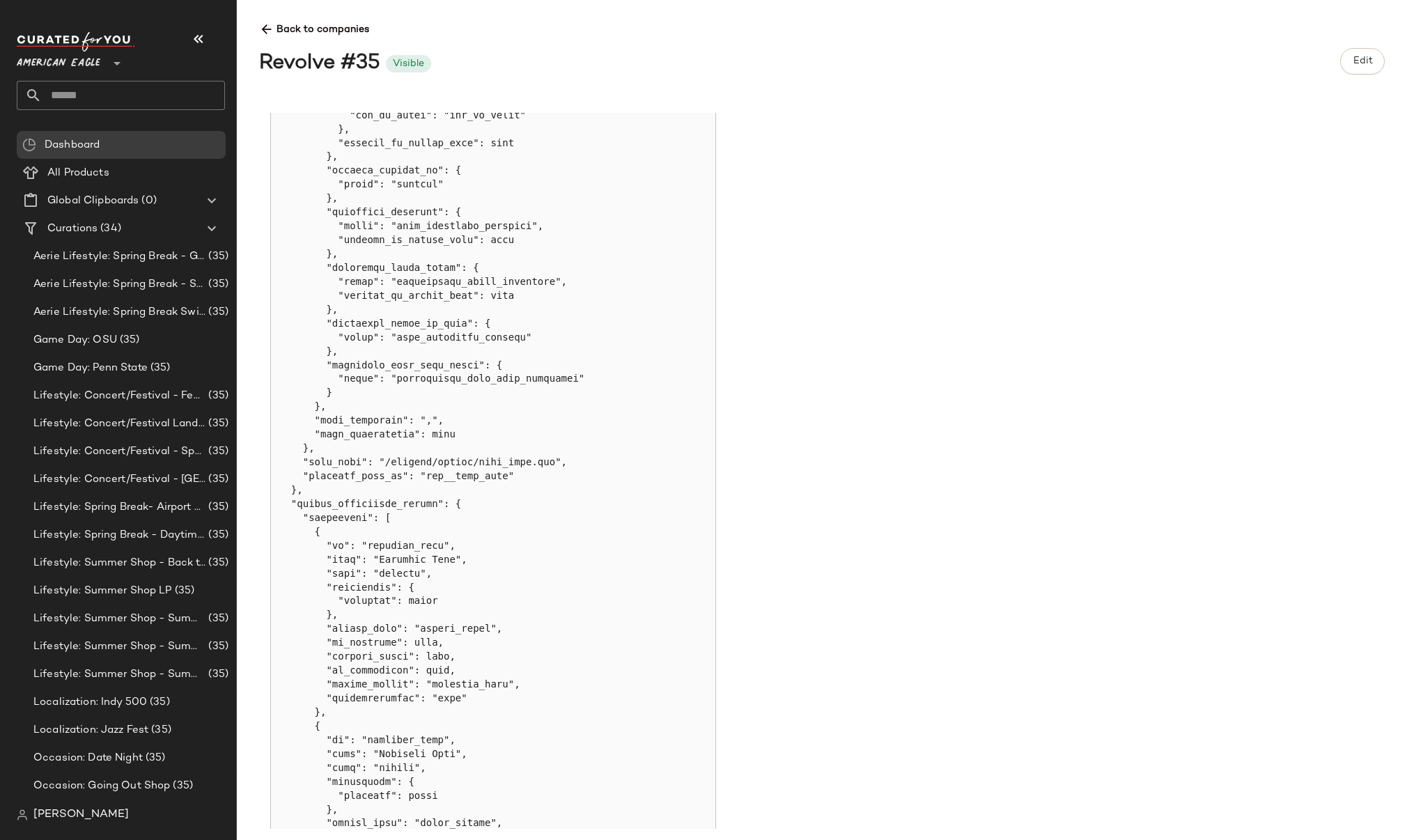
click at [1044, 330] on div "**********" at bounding box center [833, 470] width 1148 height 716
click at [1364, 59] on span "Edit" at bounding box center [1362, 61] width 20 height 11
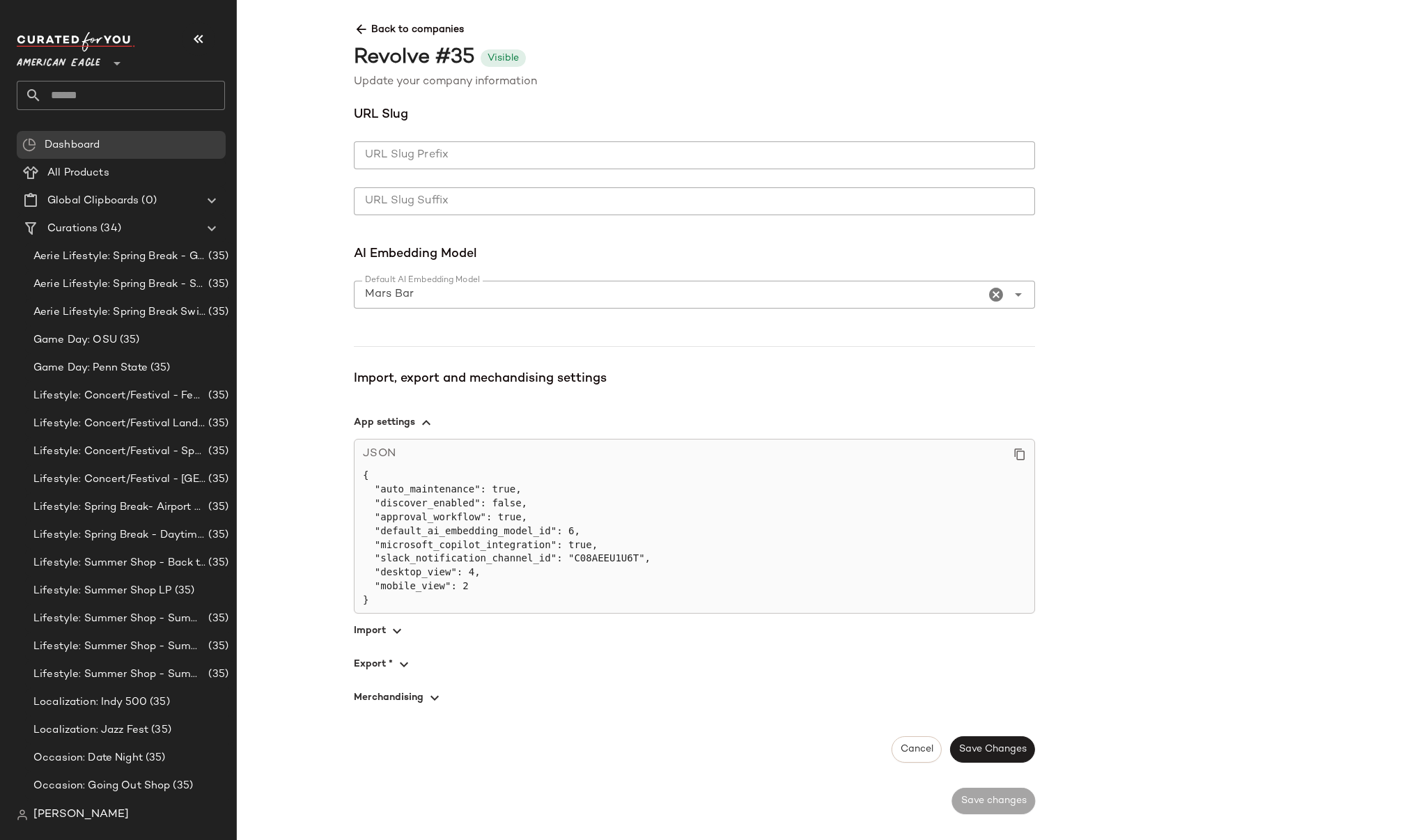
scroll to position [743, 0]
click at [399, 632] on icon "button" at bounding box center [396, 629] width 17 height 17
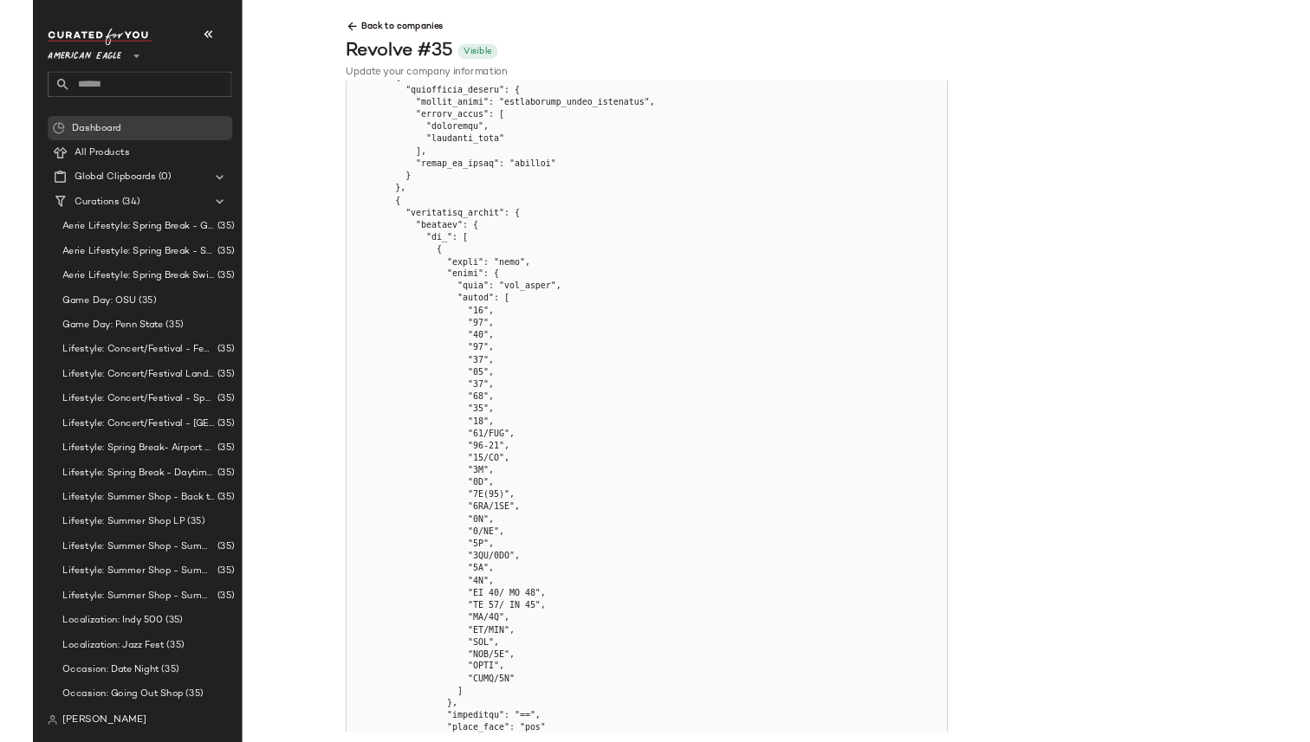
scroll to position [1649, 0]
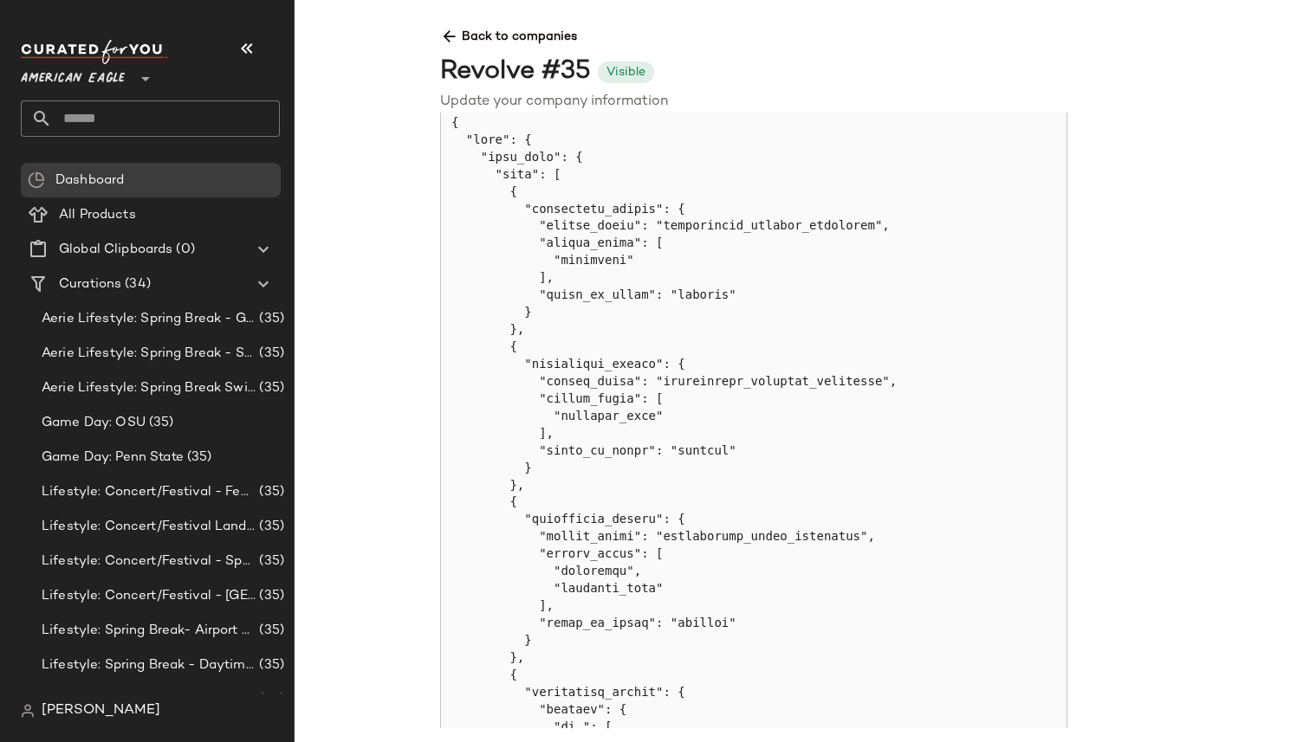
click at [459, 35] on span "Back to companies" at bounding box center [1067, 30] width 1254 height 32
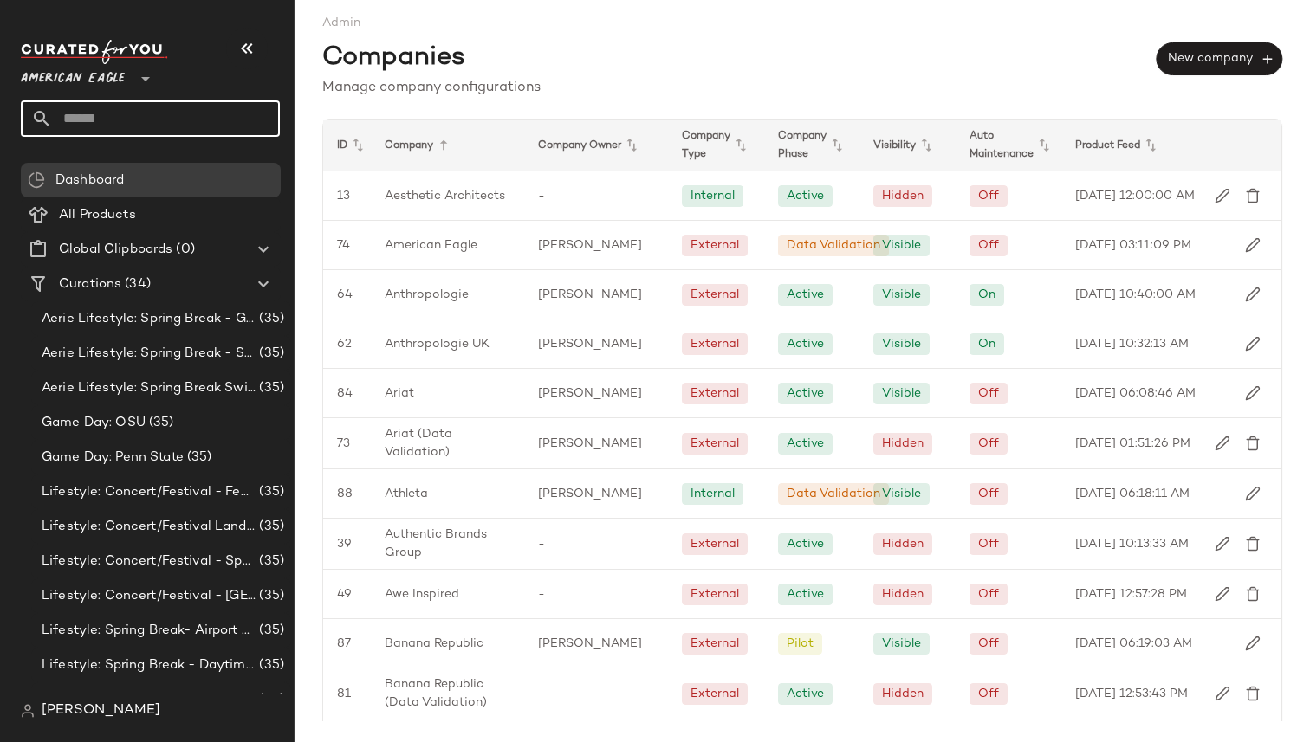
click at [211, 125] on input "text" at bounding box center [166, 118] width 228 height 36
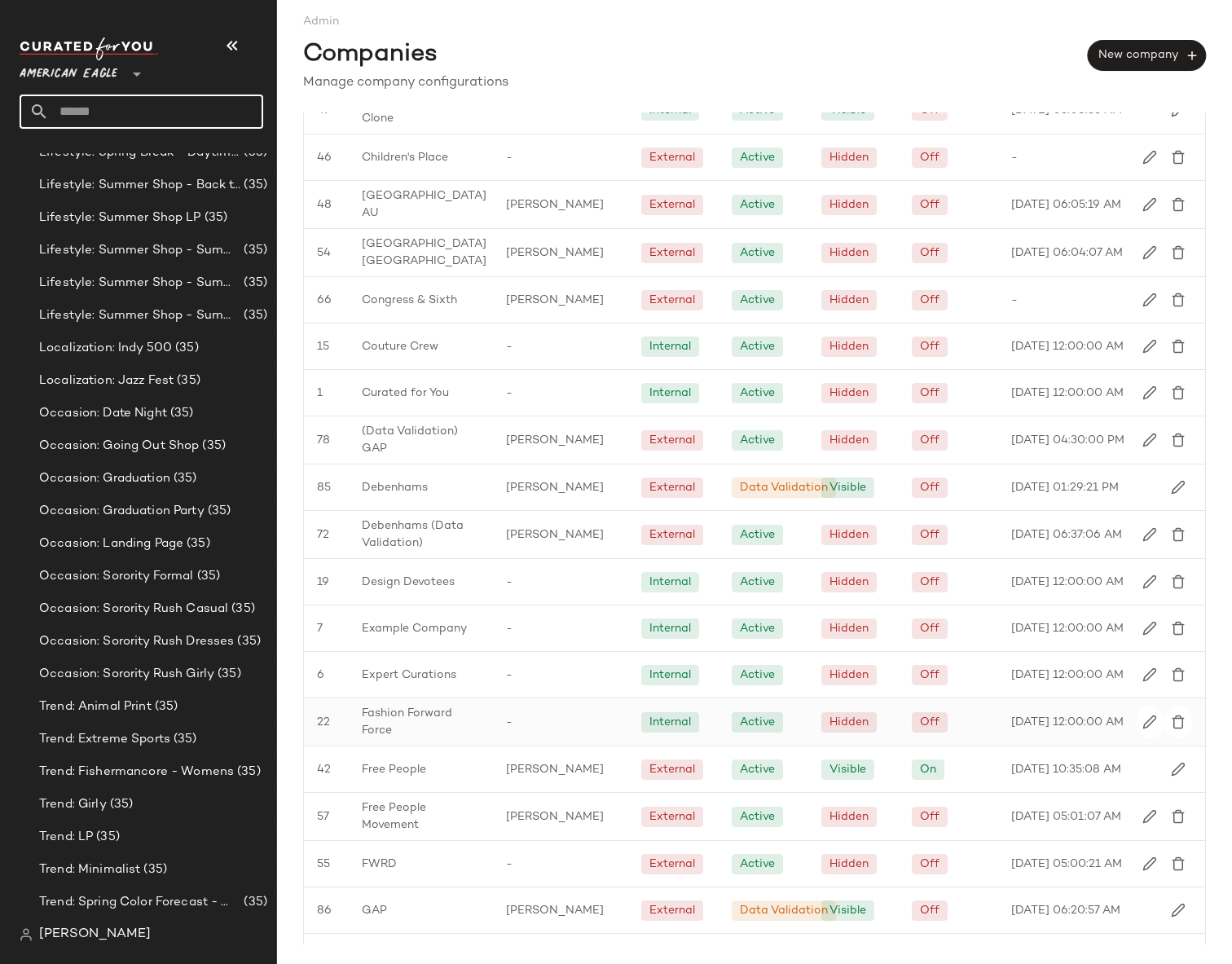
scroll to position [832, 0]
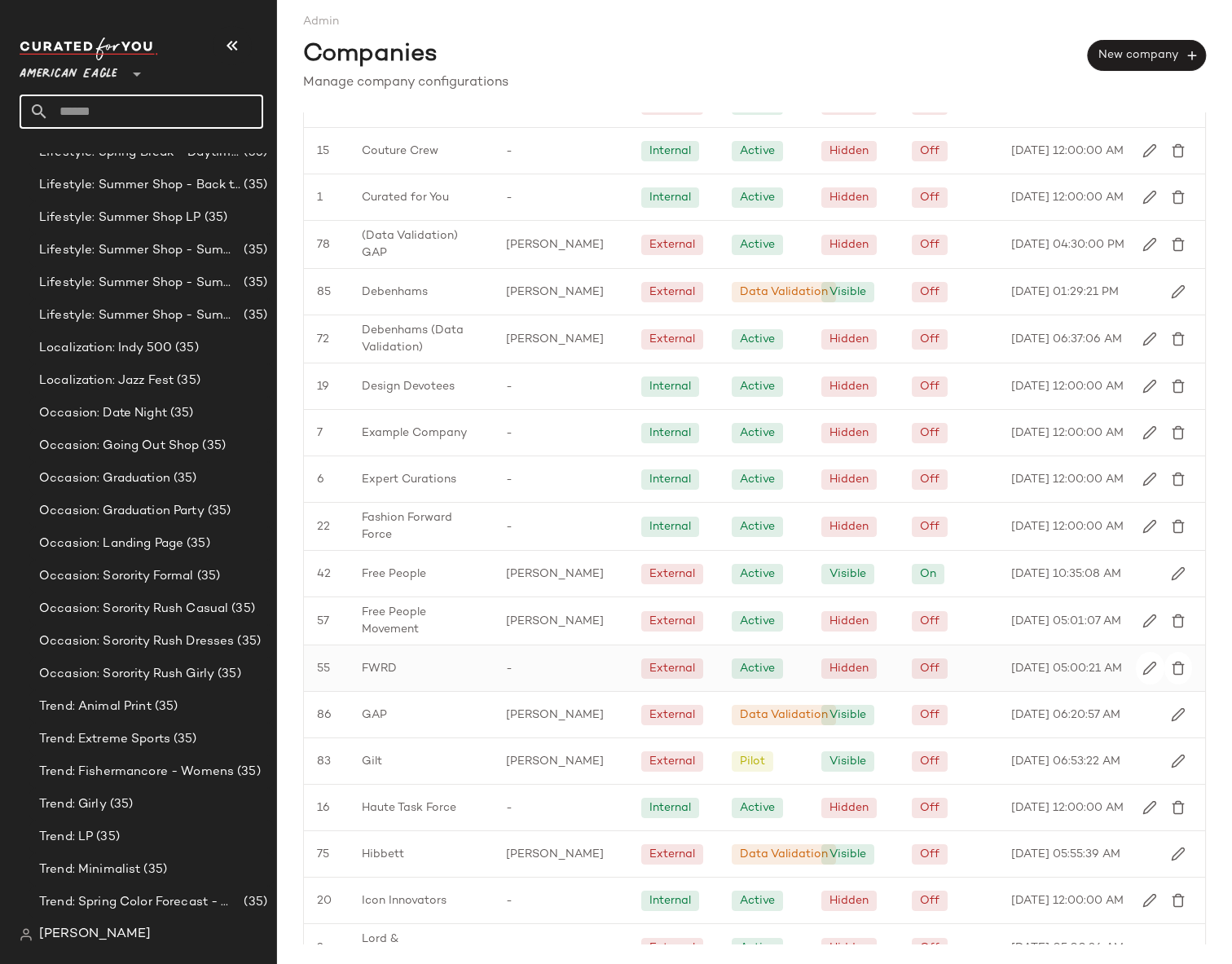
click at [393, 691] on div "FWRD" at bounding box center [420, 668] width 144 height 46
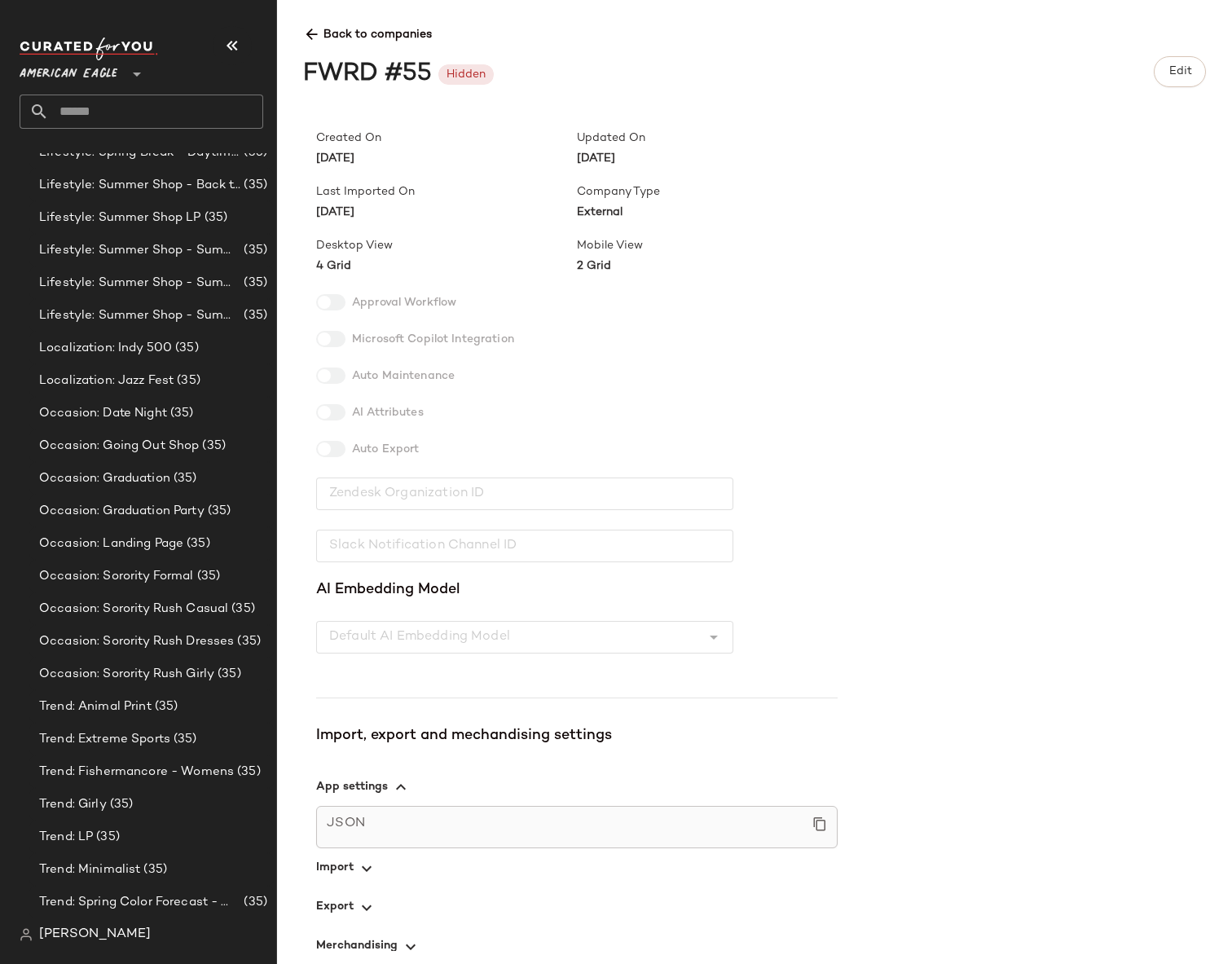
scroll to position [113, 0]
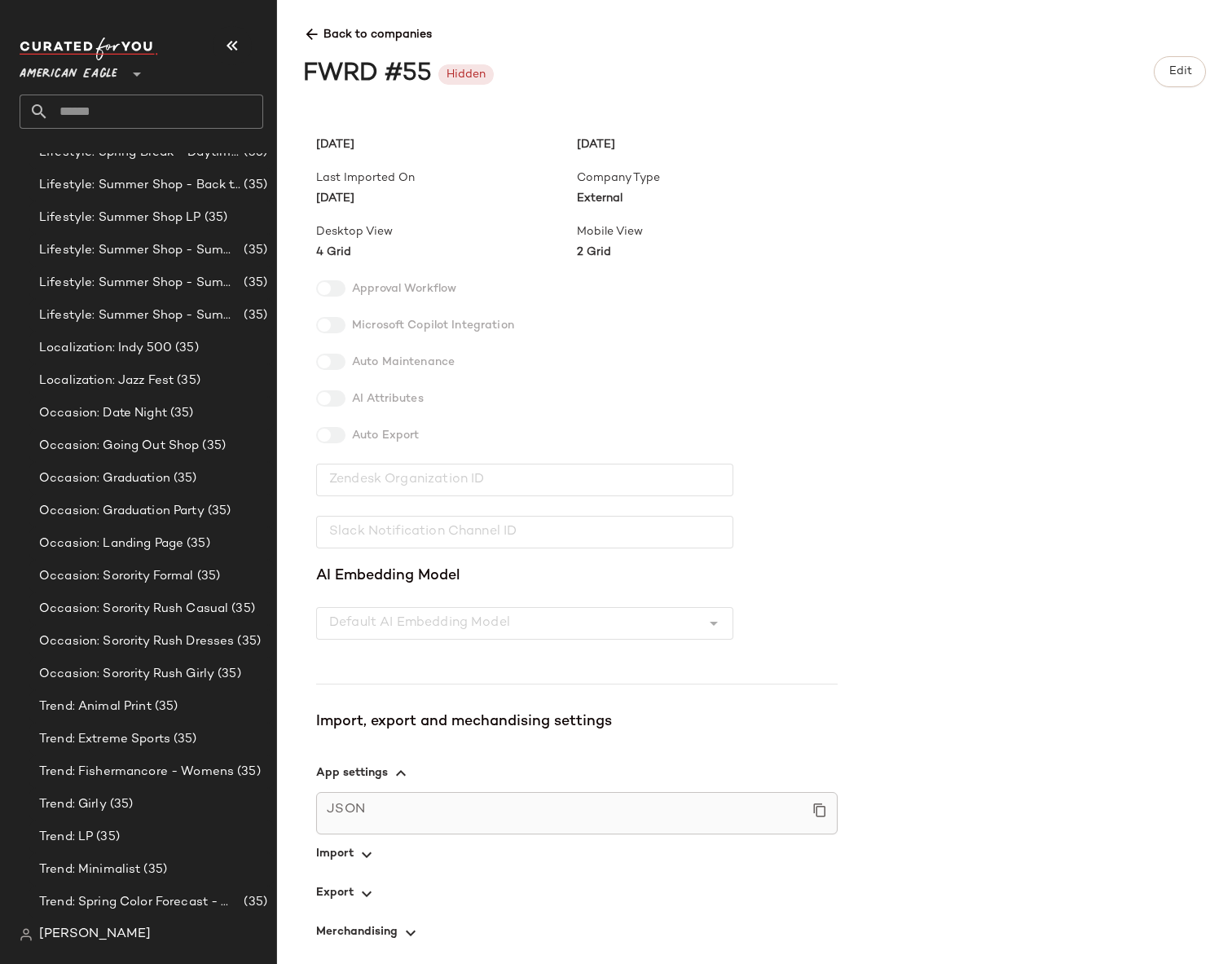
click at [339, 849] on span "button" at bounding box center [577, 854] width 521 height 40
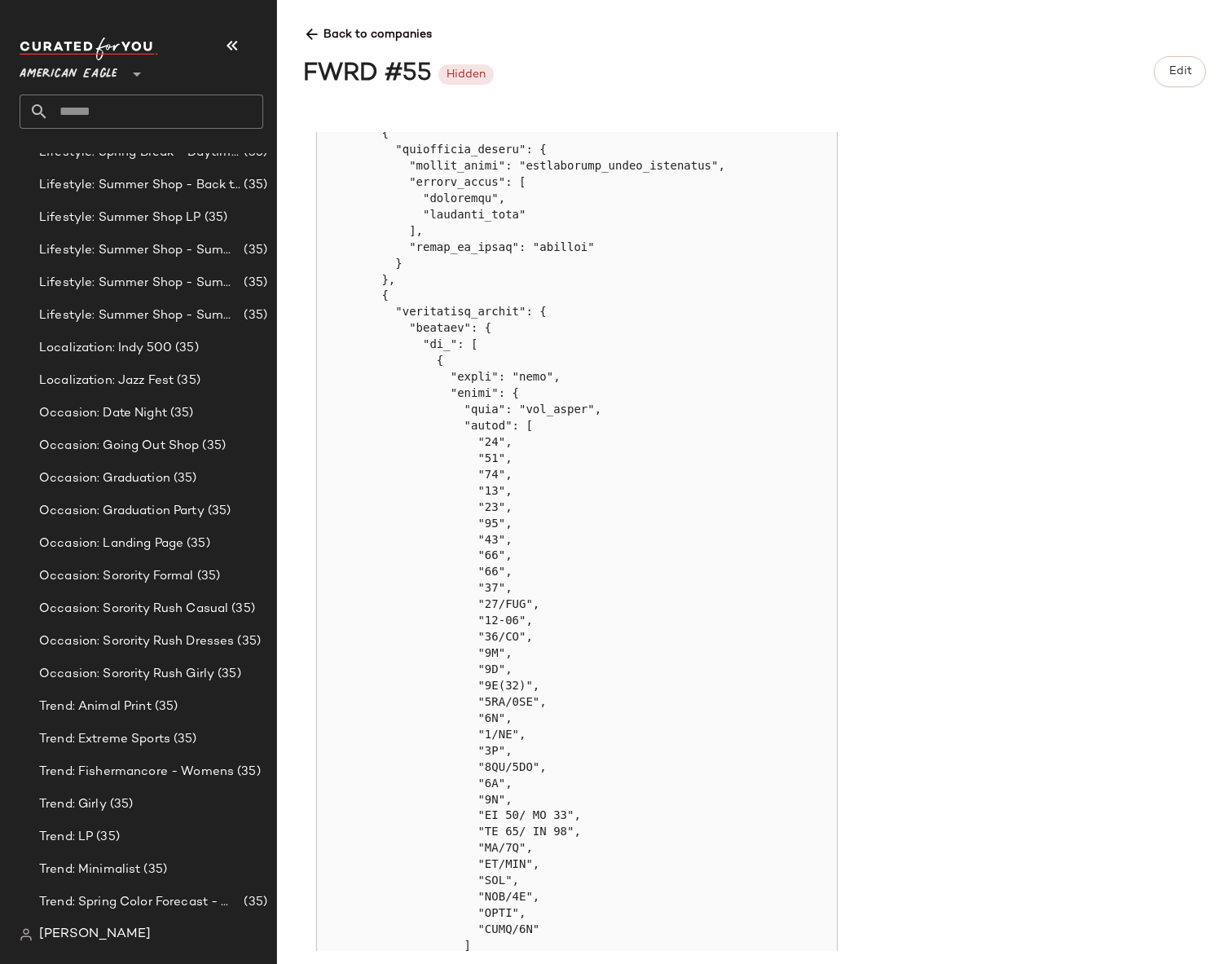
scroll to position [762, 0]
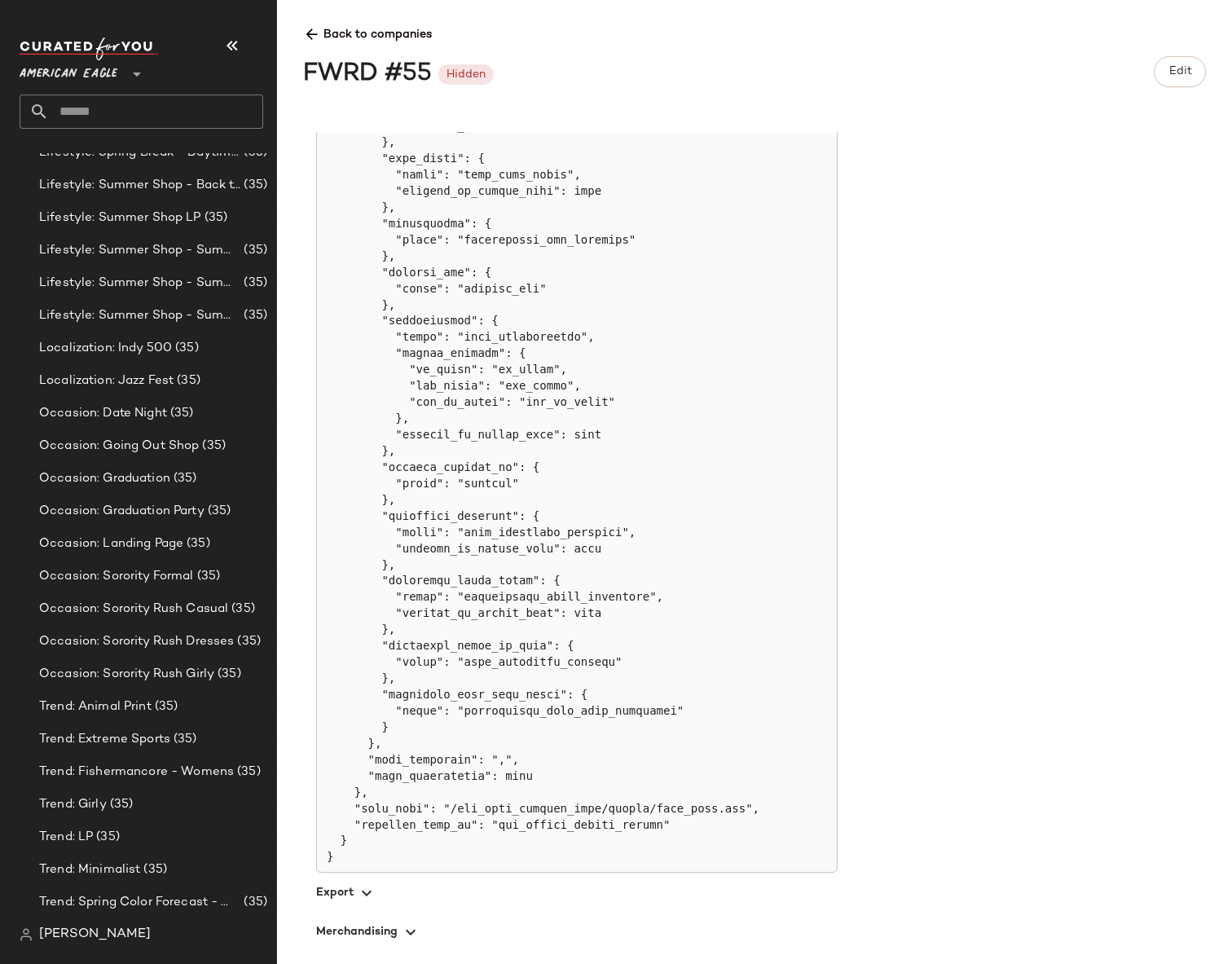
scroll to position [503, 0]
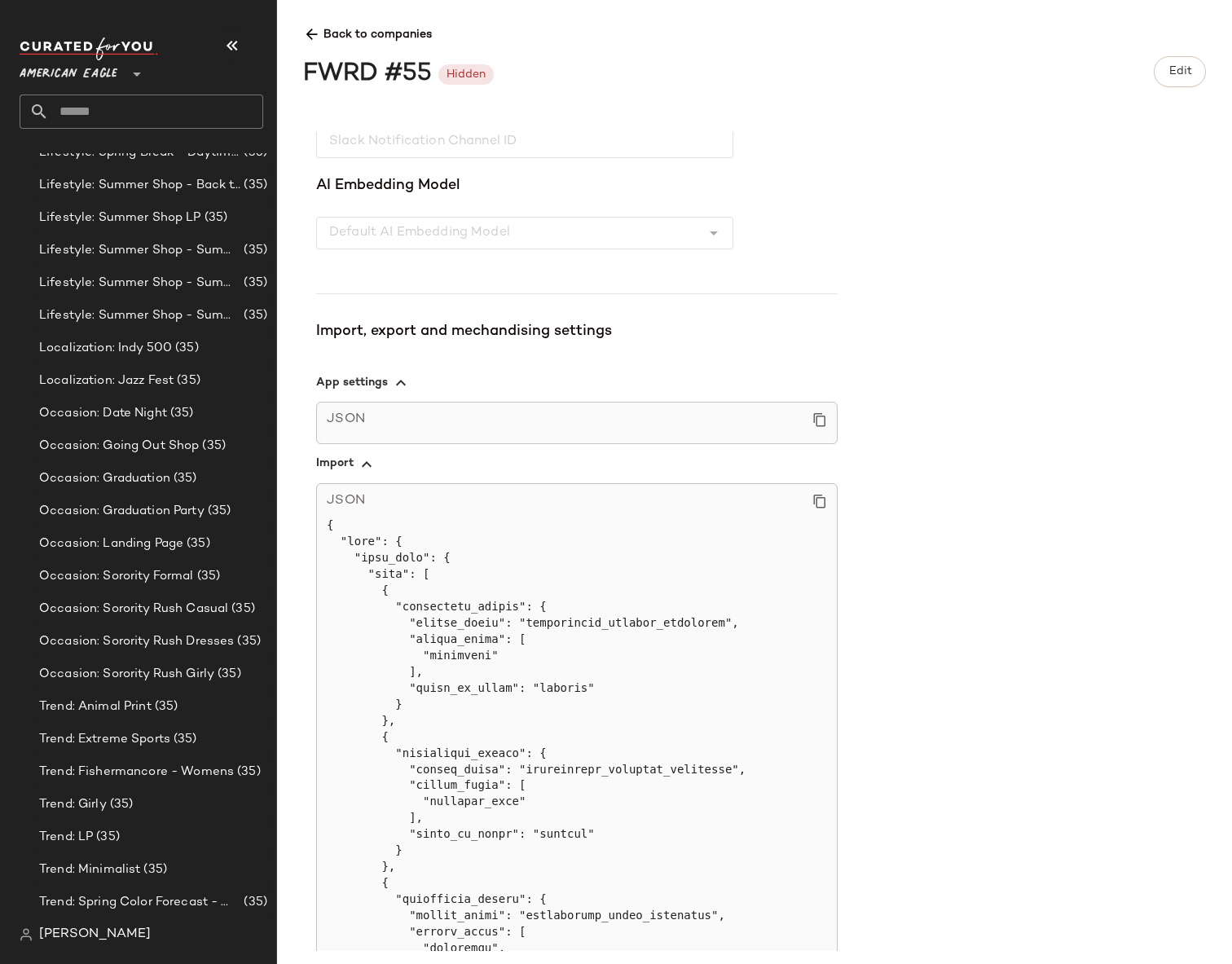
click at [306, 32] on icon at bounding box center [311, 35] width 17 height 17
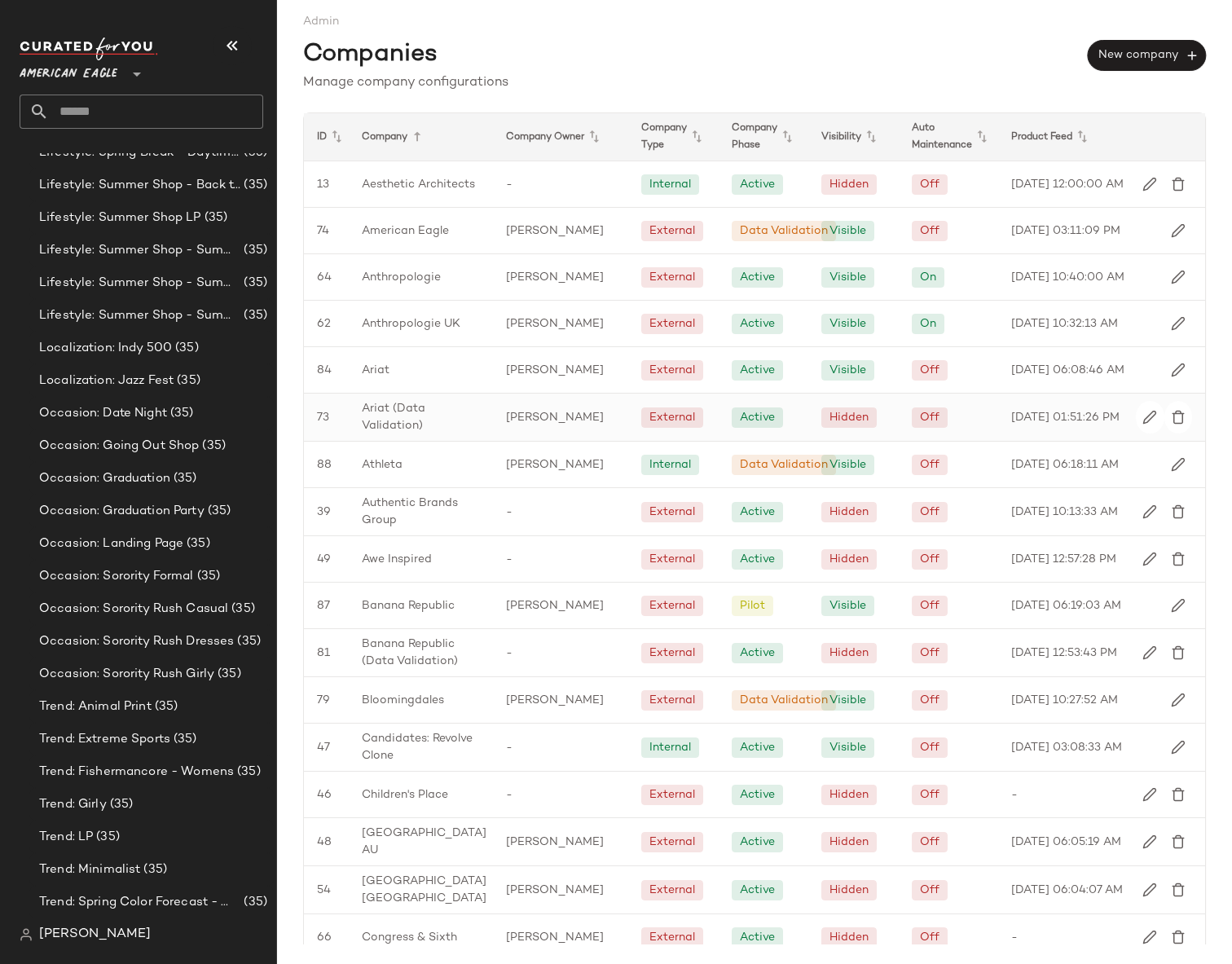
click at [498, 437] on div "Jessy Hayes" at bounding box center [561, 417] width 135 height 47
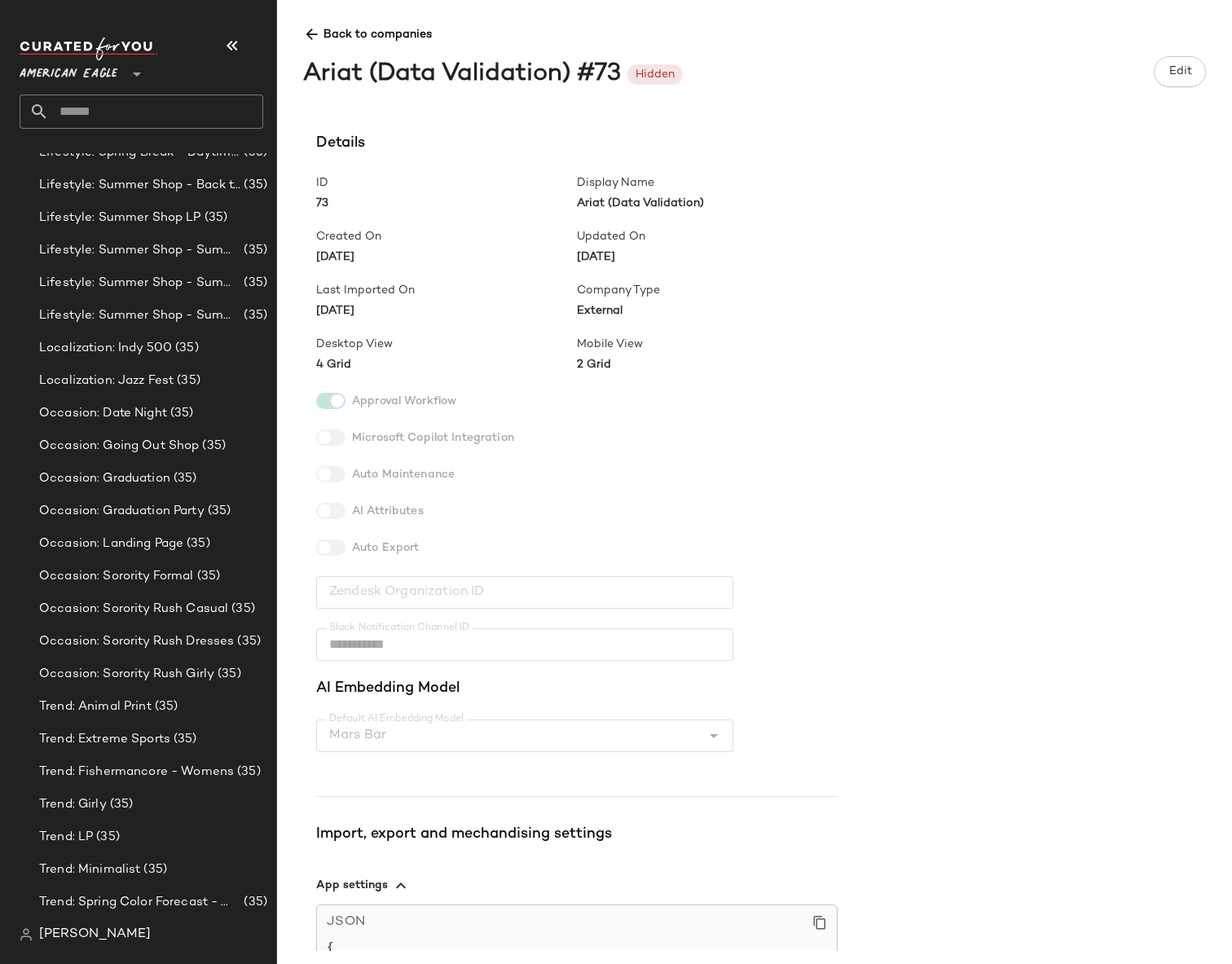
click at [317, 34] on icon at bounding box center [311, 35] width 17 height 17
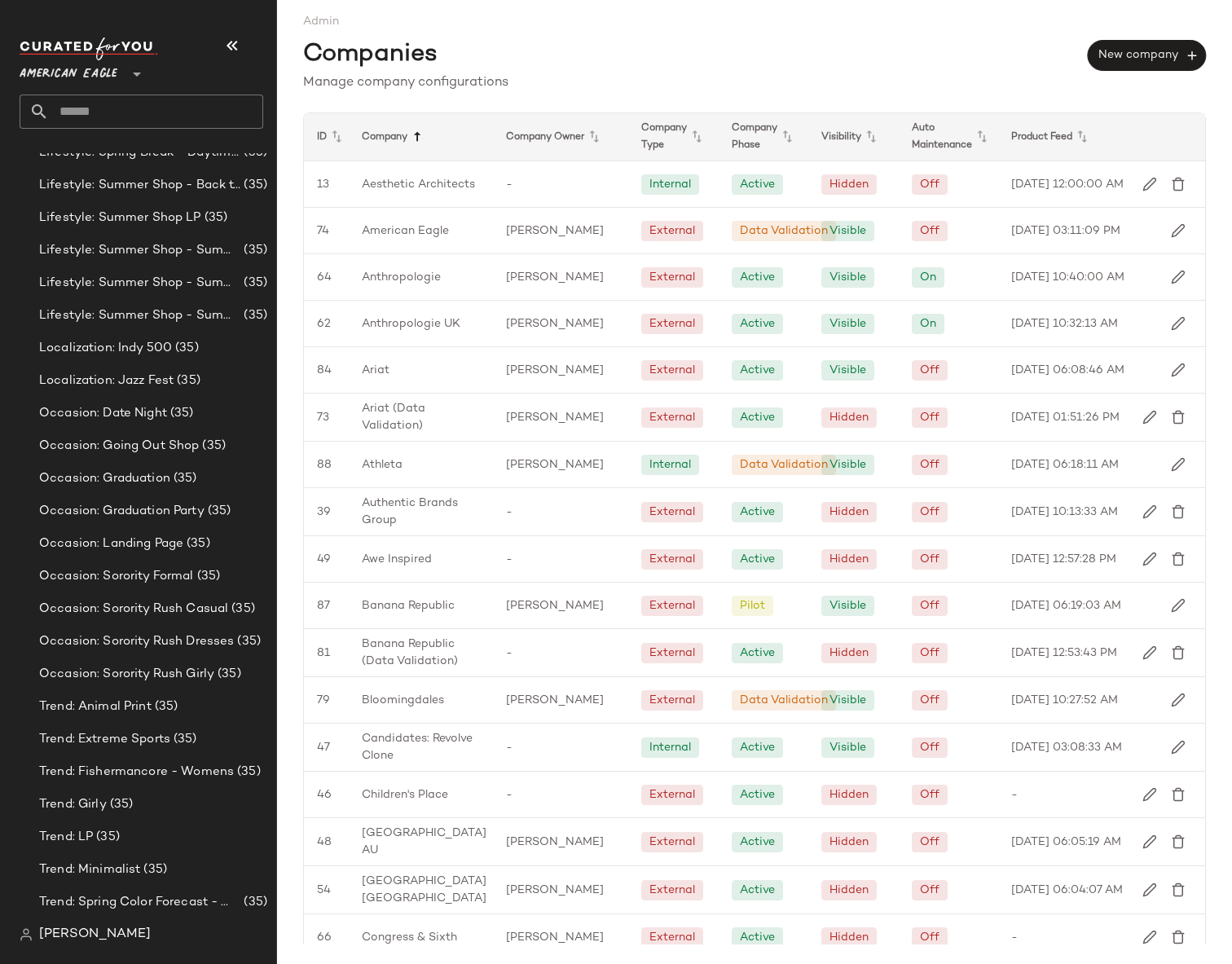
click at [411, 135] on icon at bounding box center [417, 136] width 20 height 20
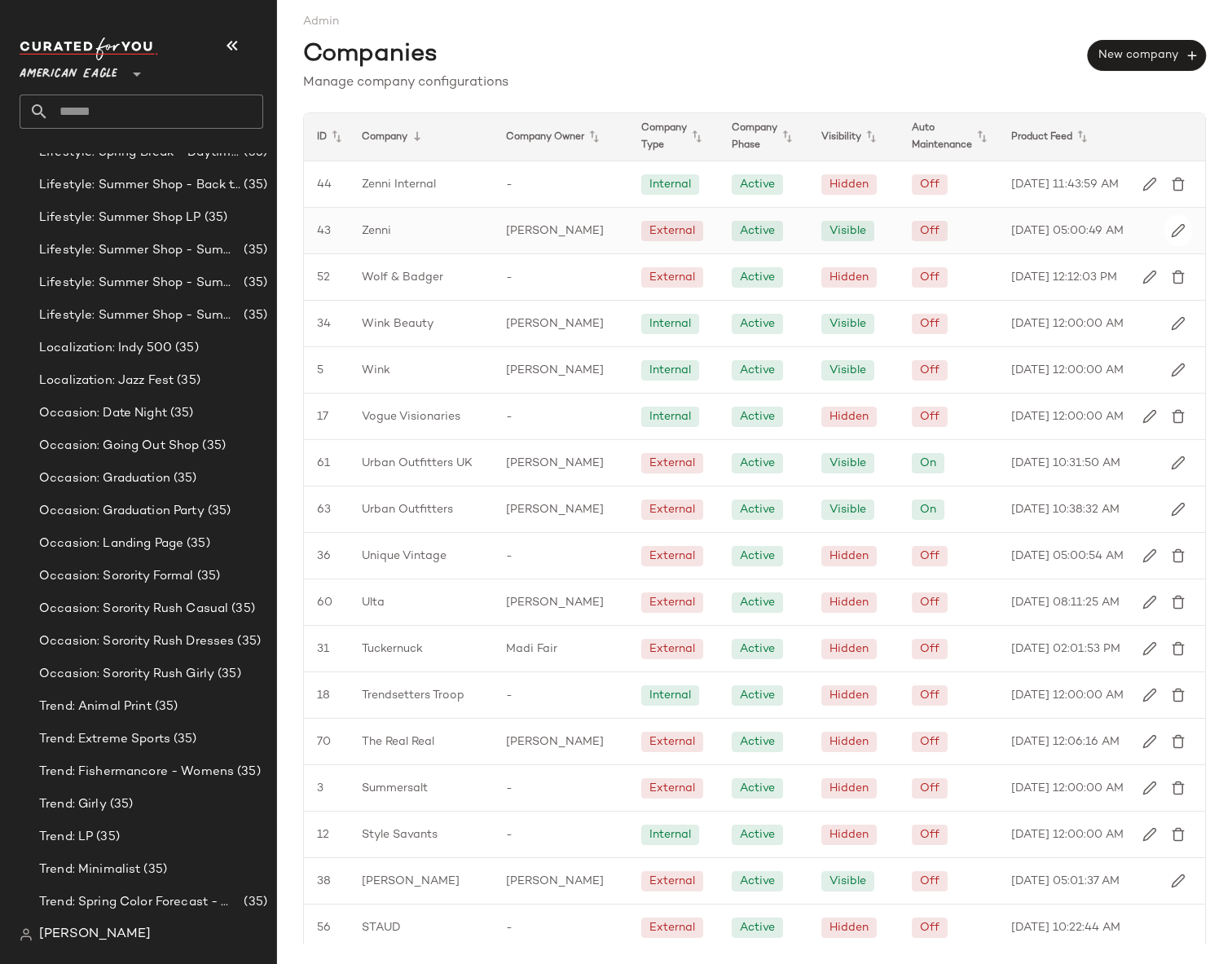
click at [395, 229] on div "Zenni" at bounding box center [420, 230] width 144 height 46
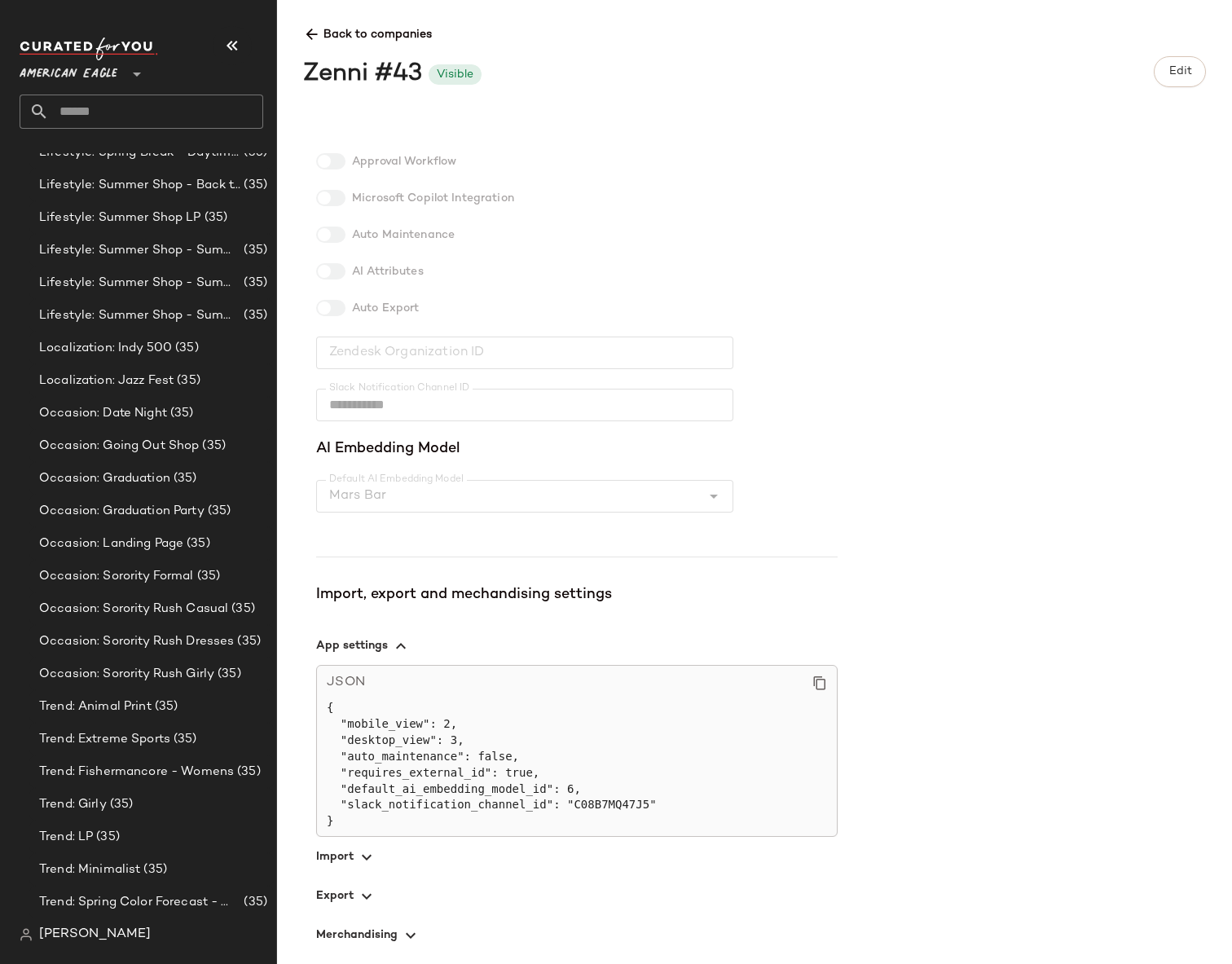
scroll to position [243, 0]
click at [343, 835] on span "button" at bounding box center [577, 853] width 521 height 40
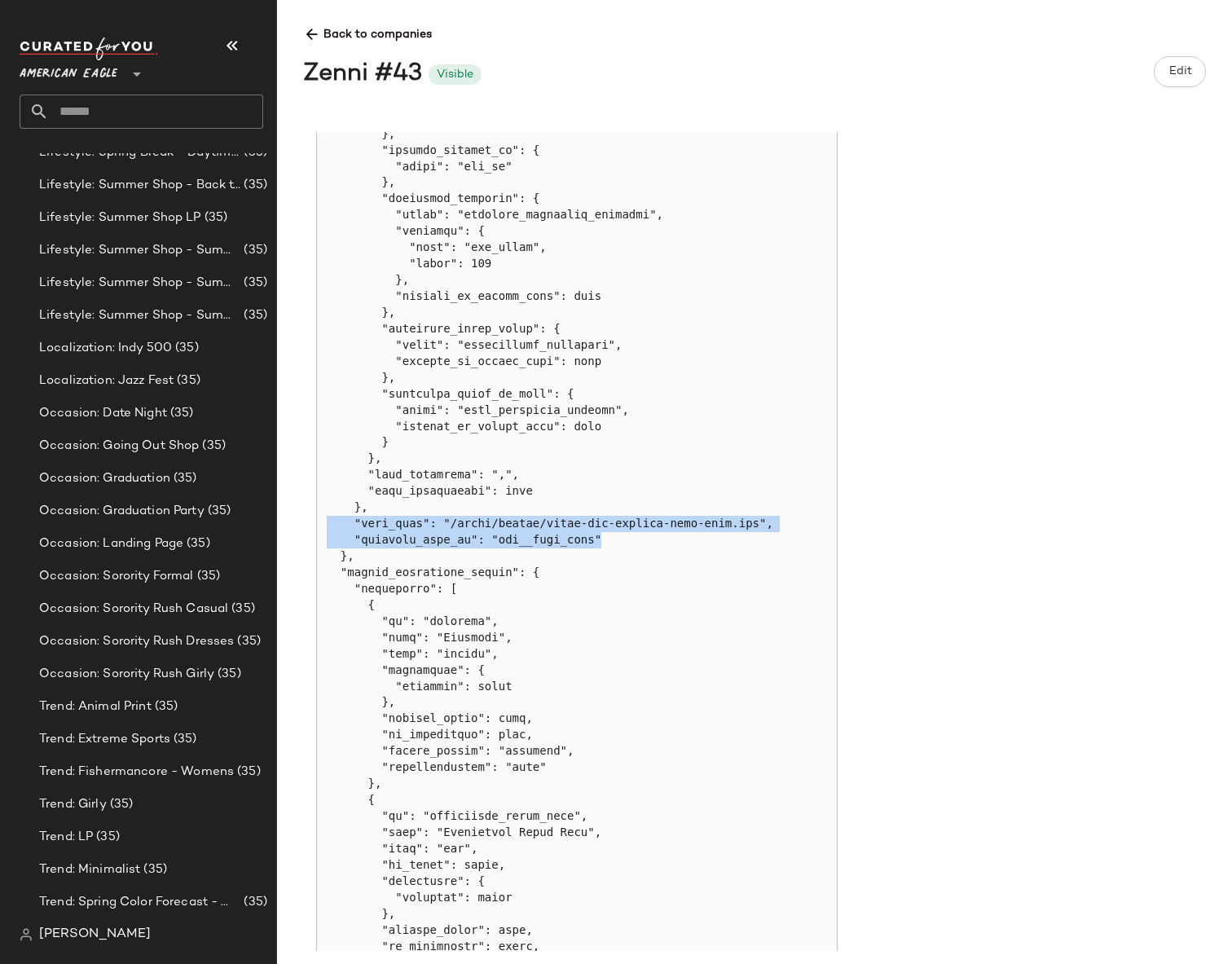
drag, startPoint x: 619, startPoint y: 540, endPoint x: 314, endPoint y: 528, distance: 305.2
click at [314, 528] on div "**********" at bounding box center [767, 541] width 929 height 819
copy pre ""file_path": "/zenni/upload/zenni-cfy-product-data-feed.csv", "internal_feed_id…"
click at [298, 40] on div "**********" at bounding box center [754, 482] width 955 height 964
click at [307, 39] on icon at bounding box center [311, 35] width 17 height 17
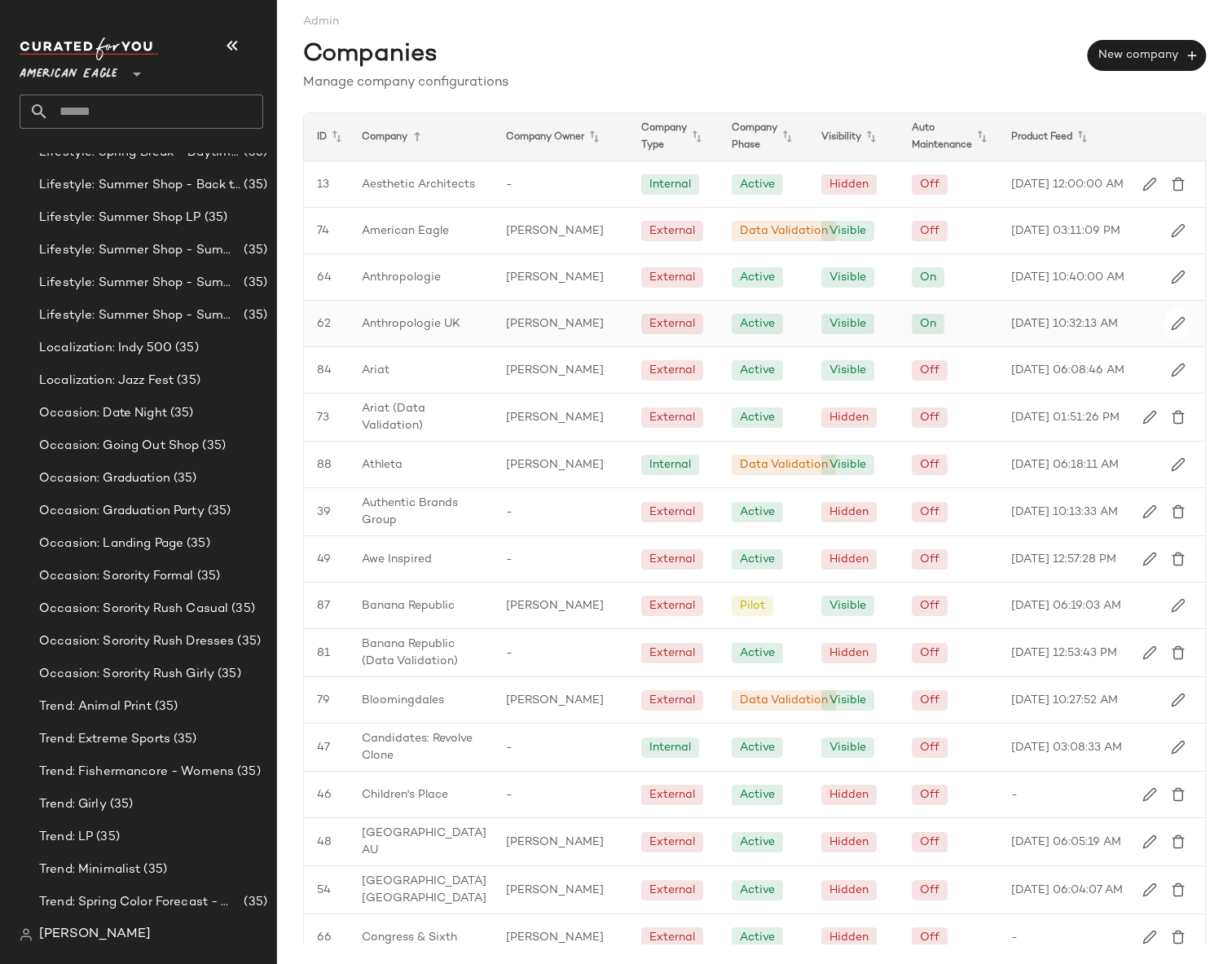
click at [448, 325] on span "Anthropologie UK" at bounding box center [411, 324] width 99 height 17
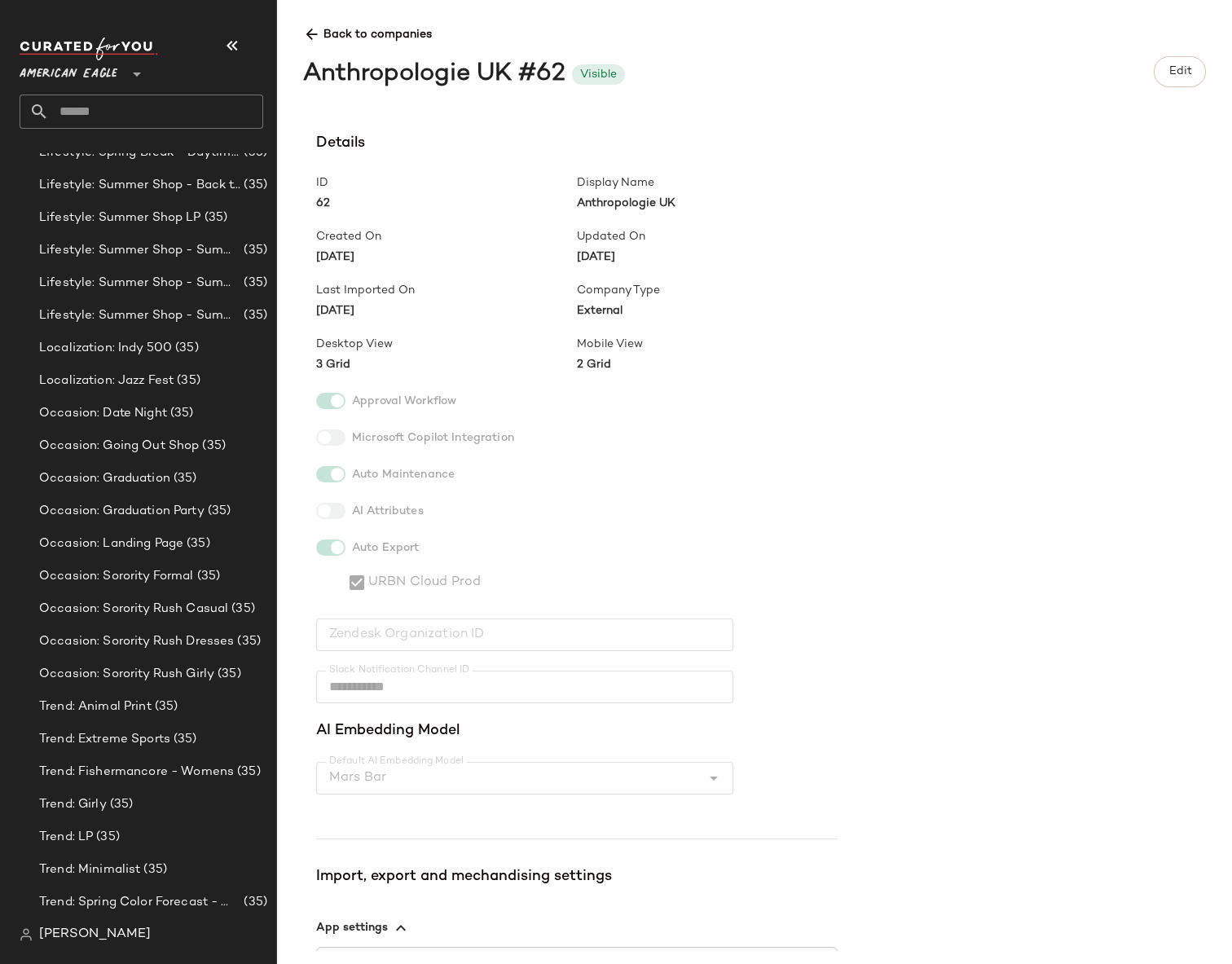
click at [309, 26] on icon at bounding box center [311, 35] width 17 height 17
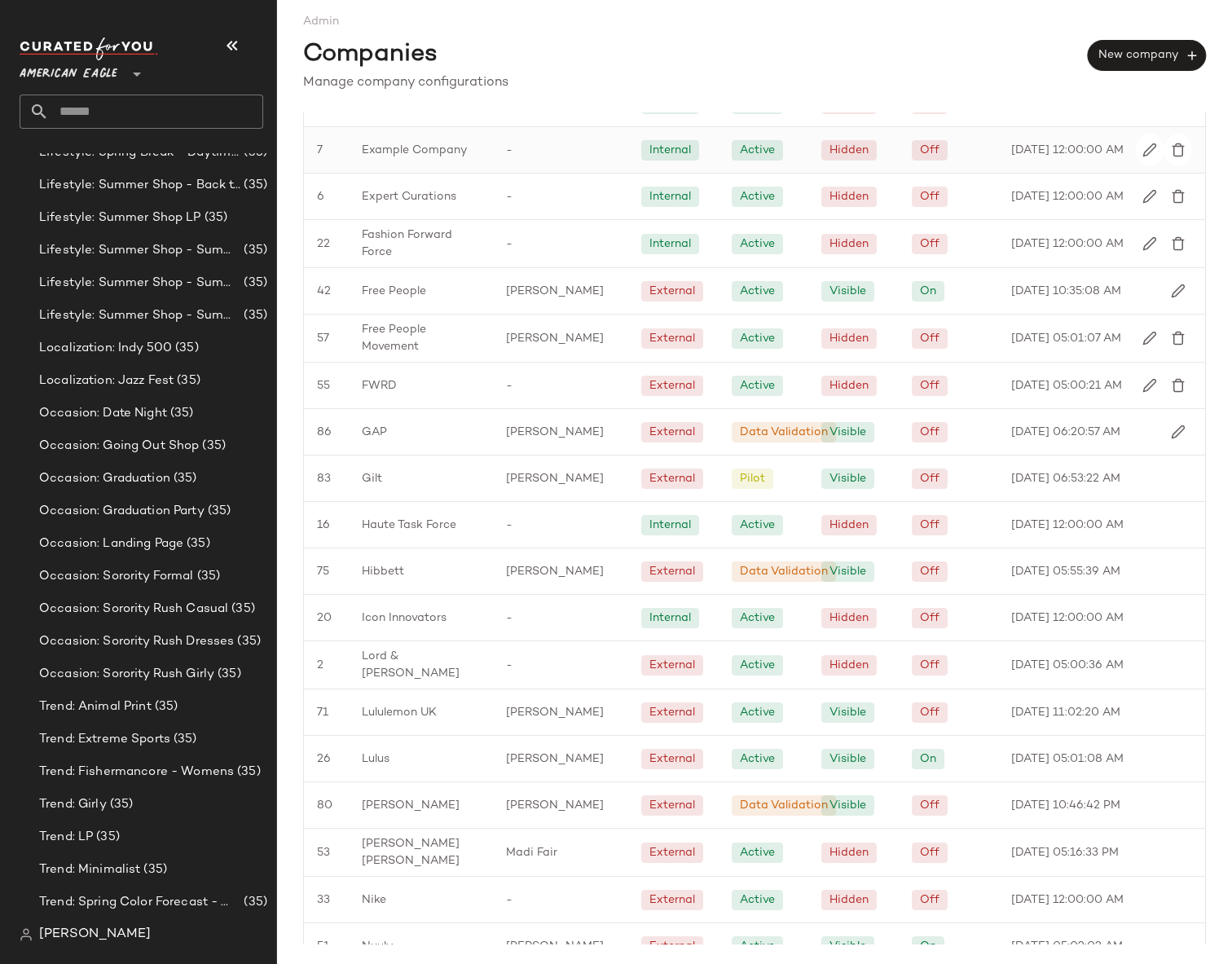
scroll to position [1173, 0]
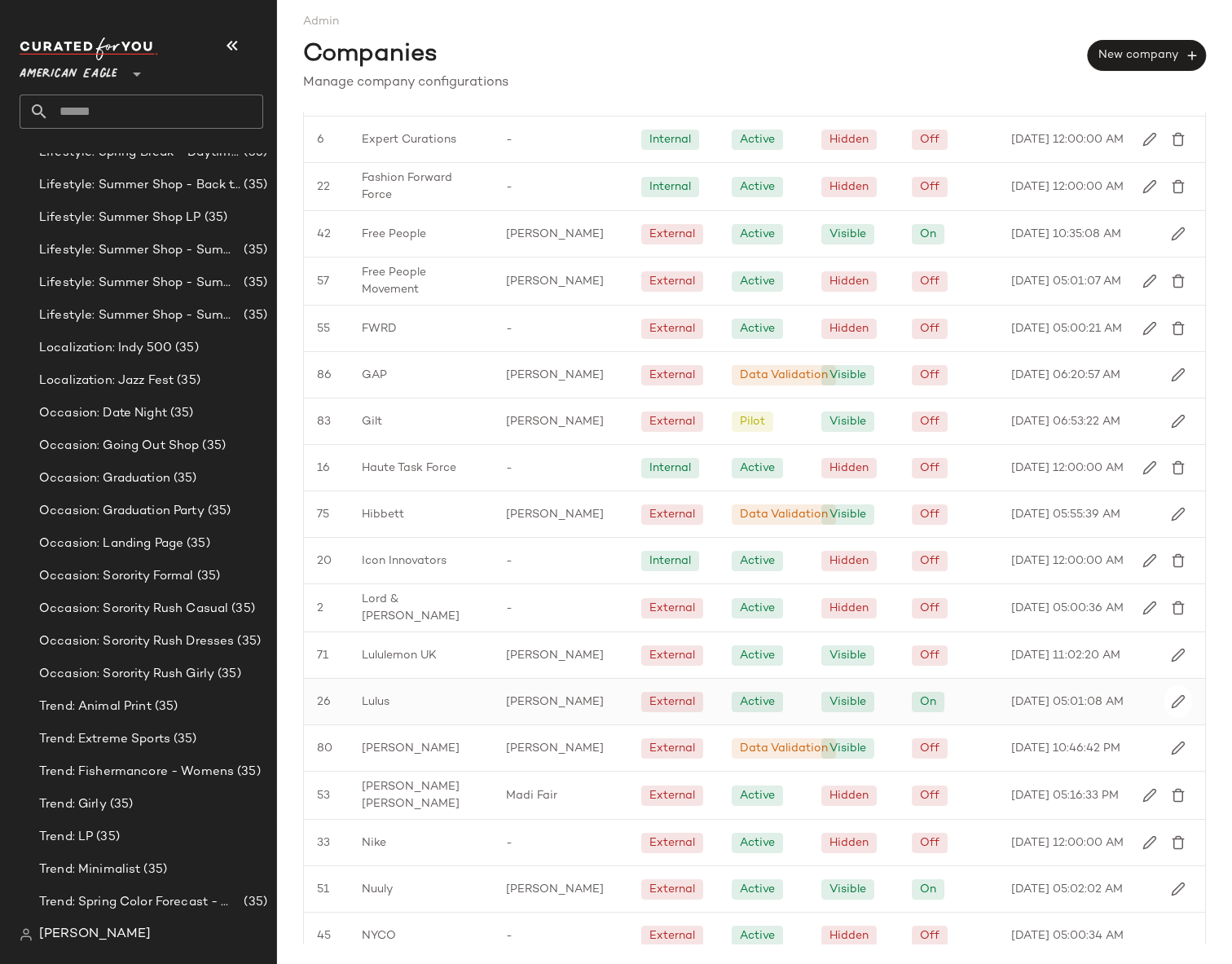
click at [383, 724] on div "Lulus" at bounding box center [420, 702] width 144 height 46
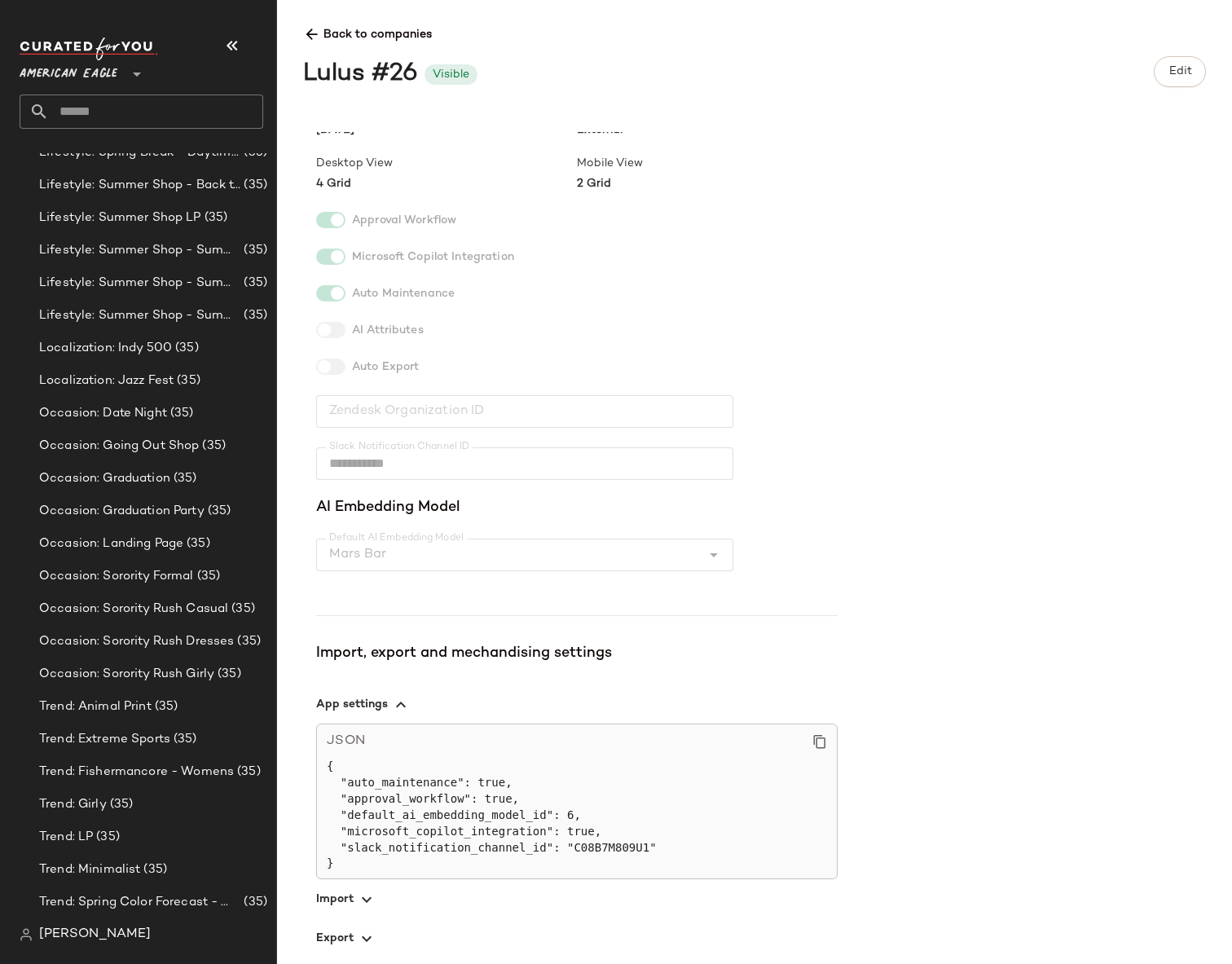
scroll to position [227, 0]
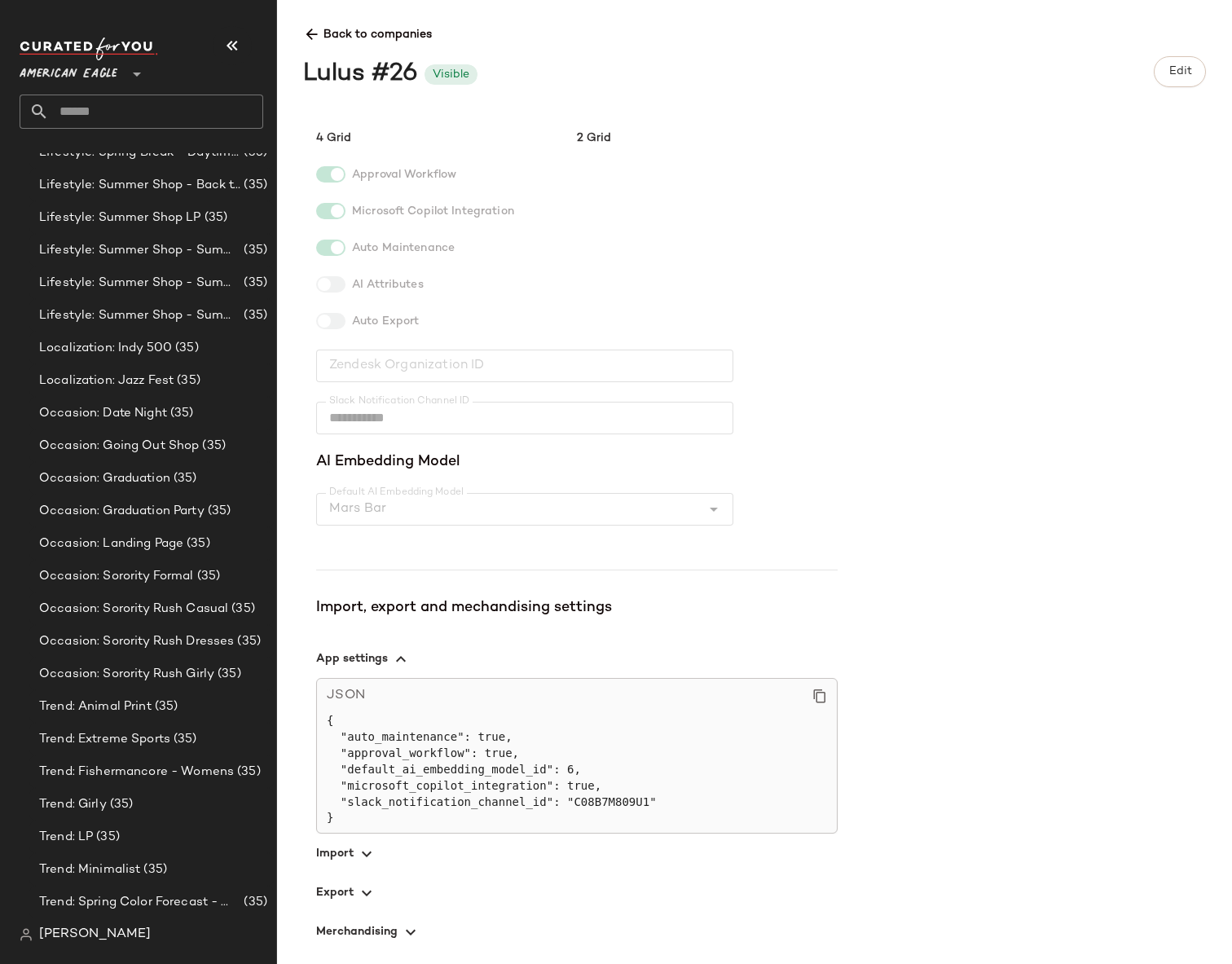
click at [369, 845] on icon "button" at bounding box center [366, 854] width 20 height 20
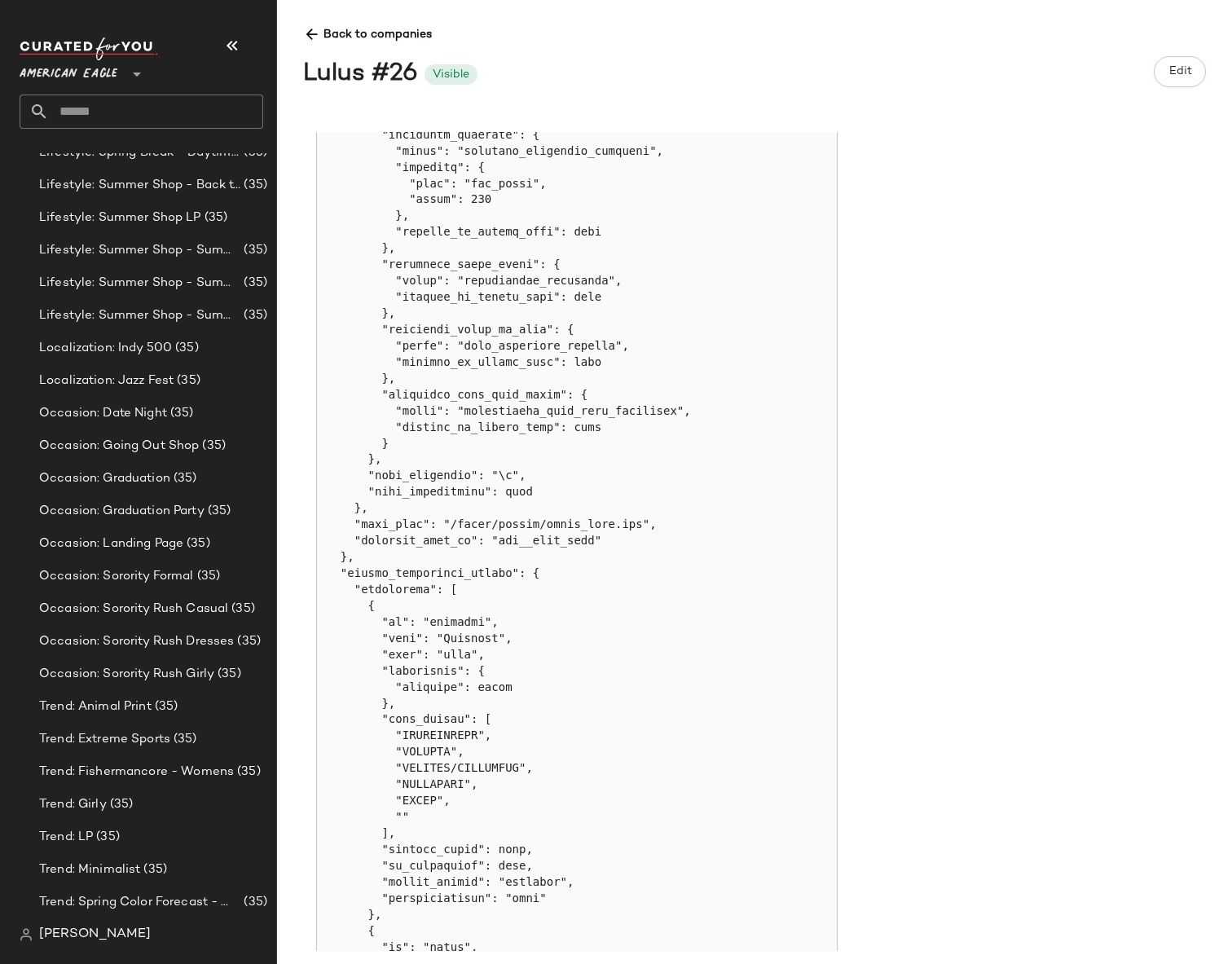
drag, startPoint x: 612, startPoint y: 537, endPoint x: 314, endPoint y: 531, distance: 298.1
click at [314, 531] on div "**********" at bounding box center [767, 541] width 929 height 819
copy pre ""file_path": "/lulus/upload/lulus_feed.csv", "internal_feed_id": "cfy__sftp_aut…"
